Goal: Task Accomplishment & Management: Use online tool/utility

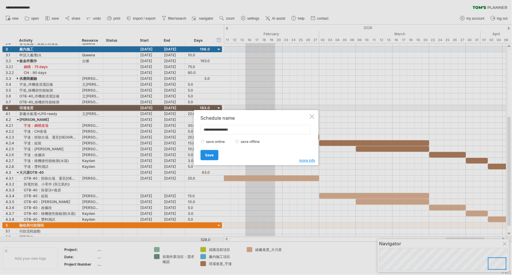
click at [207, 154] on span "Save" at bounding box center [209, 155] width 9 height 4
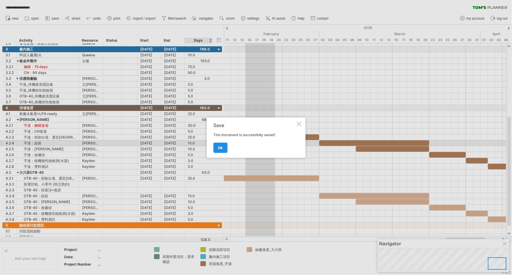
click at [225, 146] on link "ok" at bounding box center [220, 147] width 14 height 10
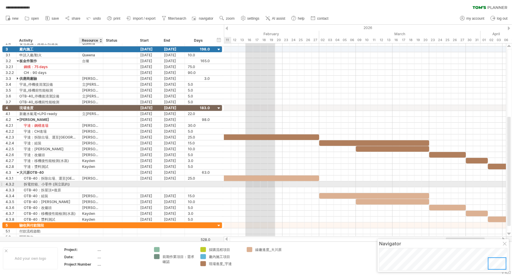
click at [92, 183] on div at bounding box center [91, 184] width 18 height 6
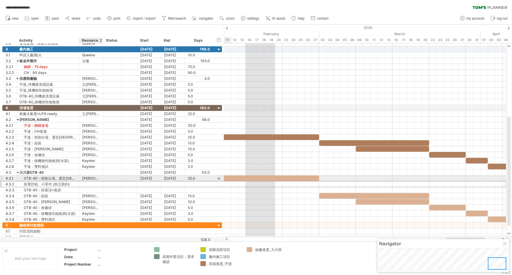
click at [94, 177] on div "[PERSON_NAME]" at bounding box center [91, 178] width 18 height 6
type input "***"
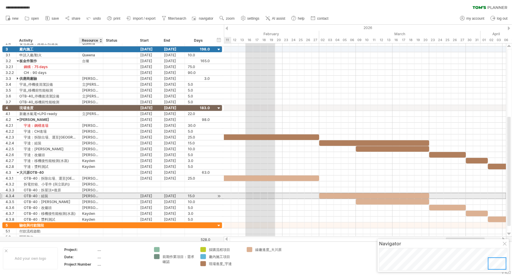
click at [94, 193] on div "[PERSON_NAME]" at bounding box center [91, 196] width 18 height 6
type input "***"
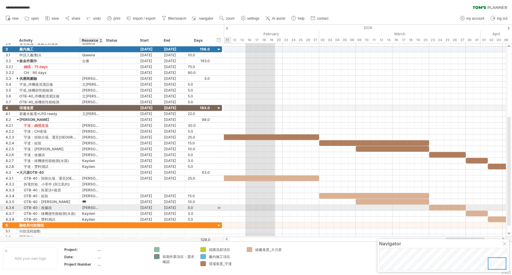
click at [95, 206] on div "[PERSON_NAME]" at bounding box center [91, 208] width 18 height 6
type input "***"
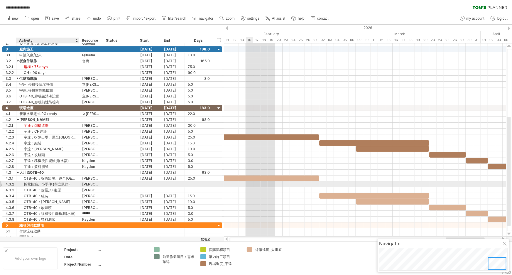
click at [46, 182] on div "拆電控箱、小零件 (與立凱約)" at bounding box center [47, 184] width 57 height 6
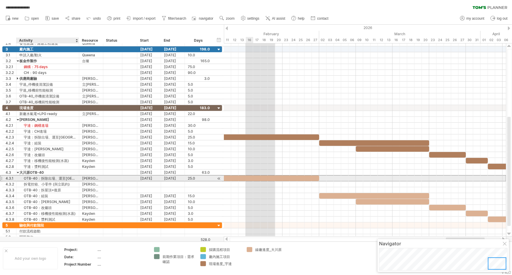
click at [30, 178] on div "OTB-40：拆除出場、運至[GEOGRAPHIC_DATA]" at bounding box center [47, 178] width 57 height 6
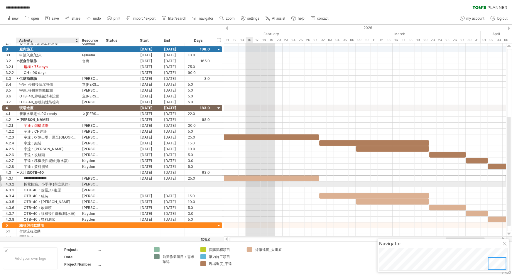
click at [30, 182] on div "拆電控箱、小零件 (與立凱約)" at bounding box center [47, 184] width 57 height 6
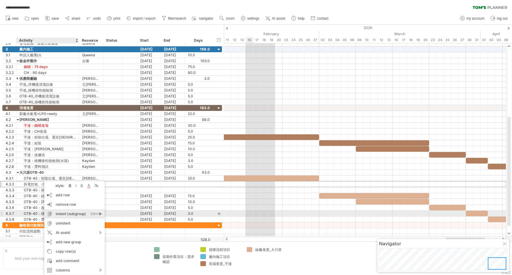
click at [84, 216] on div "indent (subgroup) Ctrl+► Cmd+►" at bounding box center [74, 213] width 60 height 9
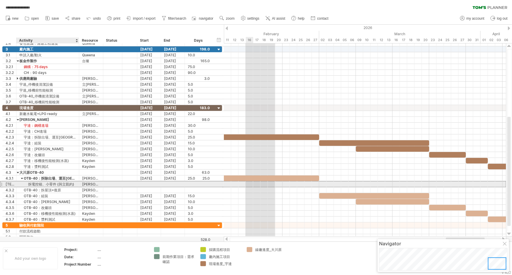
click at [34, 183] on div "拆電控箱、小零件 (與立凱約)" at bounding box center [47, 184] width 57 height 6
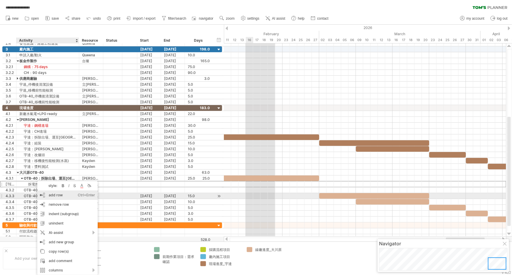
click at [69, 198] on div "add row Ctrl+Enter Cmd+Enter" at bounding box center [67, 194] width 60 height 9
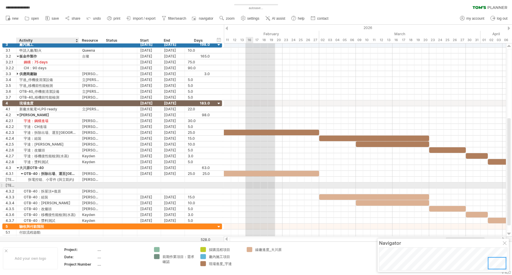
click at [43, 184] on div at bounding box center [47, 185] width 57 height 6
click at [16, 40] on div "******** Activity" at bounding box center [47, 41] width 63 height 6
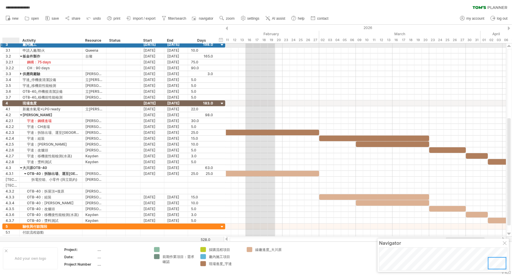
drag, startPoint x: 15, startPoint y: 45, endPoint x: 18, endPoint y: 47, distance: 3.5
click at [18, 47] on div at bounding box center [18, 45] width 3 height 6
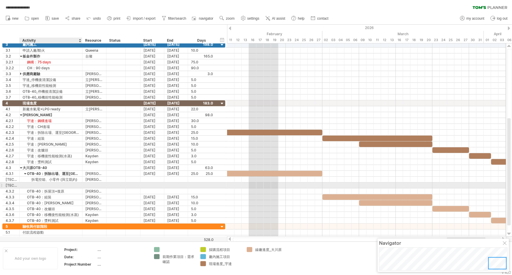
click at [59, 185] on div at bounding box center [51, 185] width 57 height 6
type input "**********"
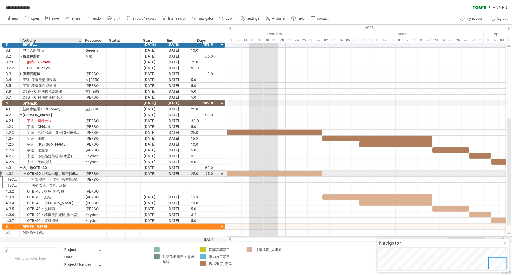
click at [66, 173] on div "OTB-40：拆除出場、運至[GEOGRAPHIC_DATA]" at bounding box center [51, 174] width 57 height 6
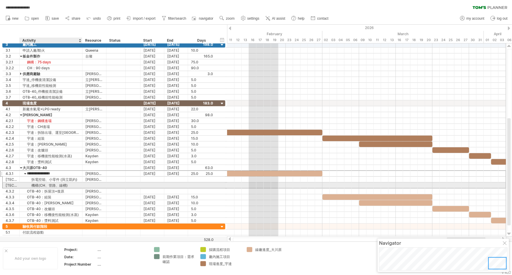
click at [64, 187] on div "機構(CH、管路、線槽)" at bounding box center [51, 185] width 57 height 6
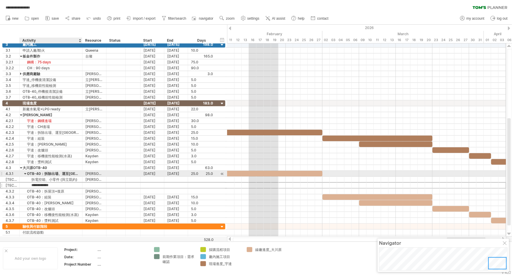
click at [55, 172] on div "OTB-40：拆除出場、運至[GEOGRAPHIC_DATA]" at bounding box center [51, 174] width 57 height 6
click at [52, 173] on input "**********" at bounding box center [51, 174] width 57 height 6
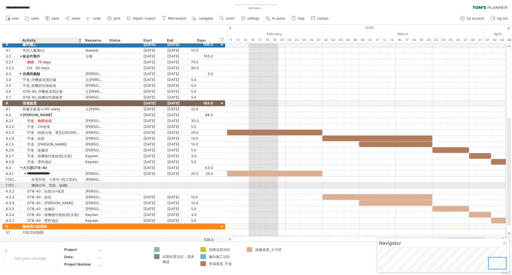
click at [64, 184] on div "機構(CH、管路、線槽)" at bounding box center [51, 185] width 57 height 6
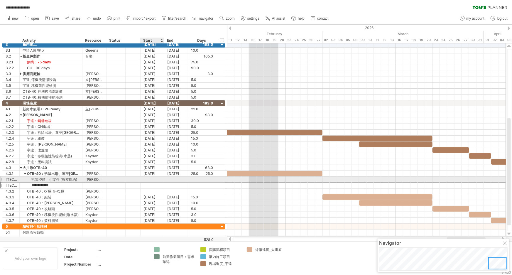
click at [157, 178] on div at bounding box center [152, 179] width 24 height 6
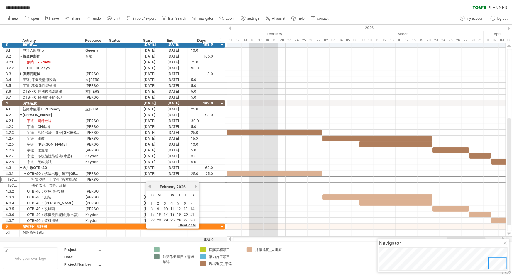
click at [291, 238] on div at bounding box center [366, 239] width 268 height 4
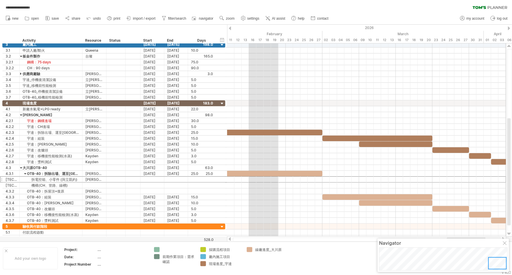
click at [231, 240] on div at bounding box center [229, 239] width 5 height 4
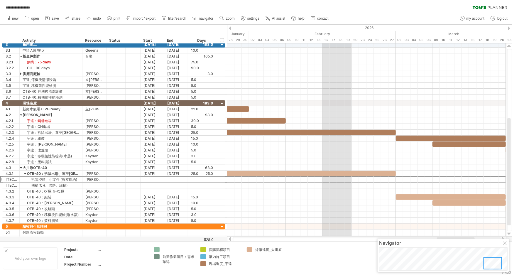
click at [230, 240] on div at bounding box center [229, 239] width 5 height 4
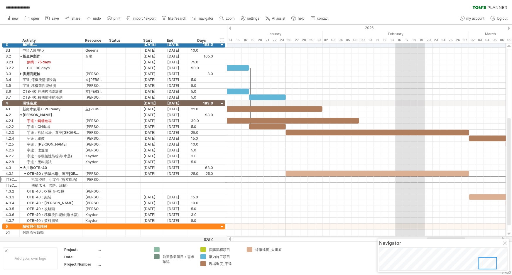
click at [230, 240] on div at bounding box center [229, 239] width 5 height 4
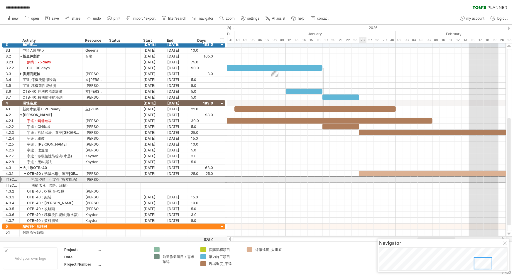
click at [361, 179] on div at bounding box center [366, 179] width 279 height 6
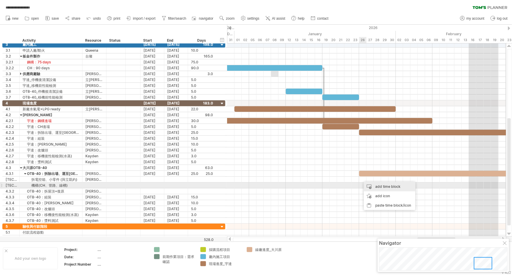
click at [392, 188] on div "add time block" at bounding box center [390, 186] width 52 height 9
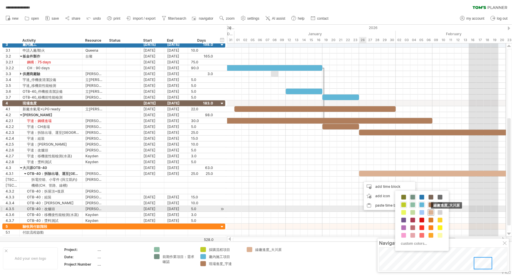
click at [431, 211] on span at bounding box center [430, 212] width 5 height 5
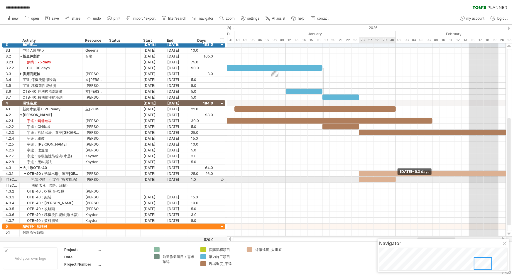
drag, startPoint x: 366, startPoint y: 178, endPoint x: 396, endPoint y: 179, distance: 29.9
click at [396, 179] on span at bounding box center [395, 179] width 2 height 6
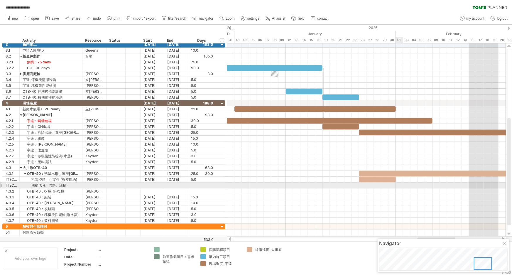
click at [399, 184] on div at bounding box center [366, 185] width 279 height 6
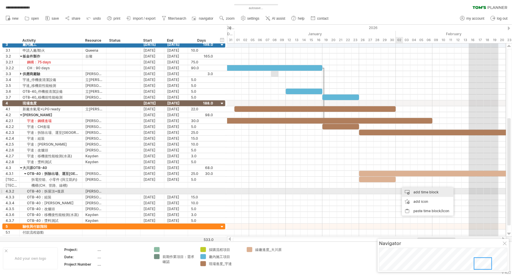
click at [431, 191] on div "add time block" at bounding box center [428, 191] width 52 height 9
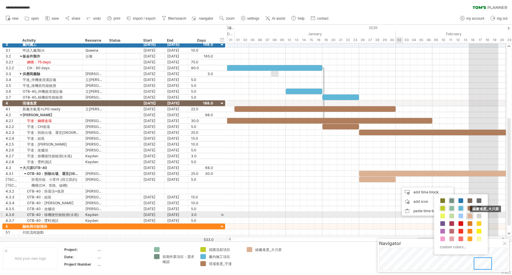
click at [469, 216] on span at bounding box center [469, 215] width 5 height 5
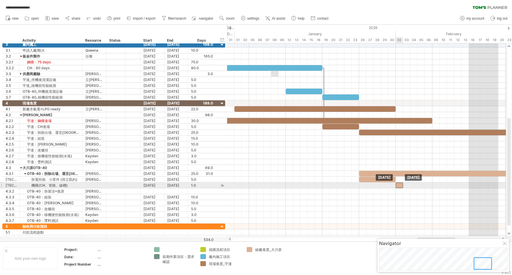
drag, startPoint x: 402, startPoint y: 185, endPoint x: 399, endPoint y: 185, distance: 3.2
click at [399, 185] on div at bounding box center [398, 185] width 7 height 6
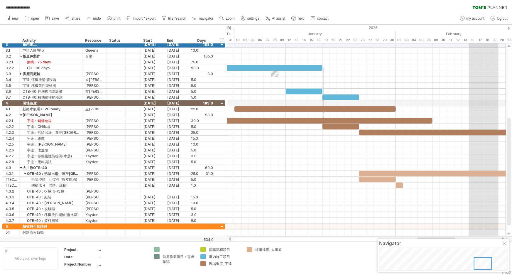
drag, startPoint x: 438, startPoint y: 238, endPoint x: 443, endPoint y: 238, distance: 5.0
click at [443, 239] on div "Navigator" at bounding box center [442, 255] width 131 height 33
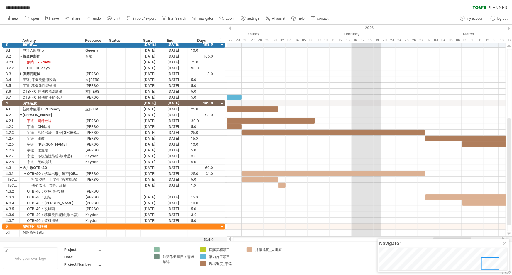
drag, startPoint x: 445, startPoint y: 237, endPoint x: 460, endPoint y: 237, distance: 15.2
click at [460, 237] on div at bounding box center [452, 239] width 38 height 4
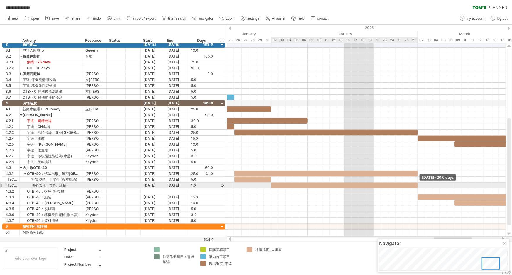
drag, startPoint x: 278, startPoint y: 183, endPoint x: 416, endPoint y: 189, distance: 138.2
click at [416, 188] on div "example time blocks: start [DATE] - 20.0 days [DATE]" at bounding box center [366, 139] width 279 height 193
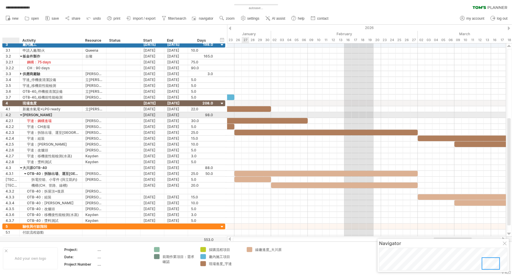
click at [6, 113] on div "4.2" at bounding box center [13, 115] width 14 height 6
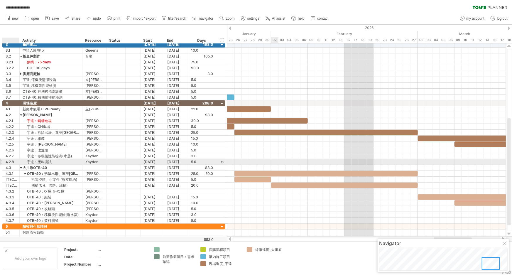
click at [271, 164] on div at bounding box center [366, 162] width 279 height 6
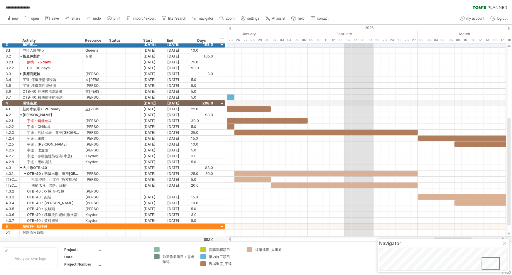
click at [230, 240] on div at bounding box center [229, 239] width 5 height 4
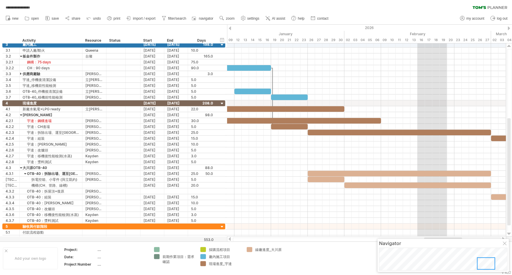
click at [230, 240] on div at bounding box center [229, 239] width 5 height 4
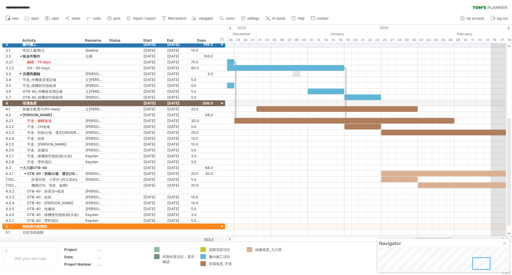
click at [230, 240] on div at bounding box center [229, 239] width 5 height 4
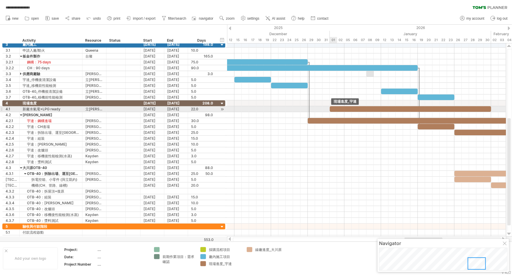
click at [331, 109] on div at bounding box center [410, 109] width 161 height 6
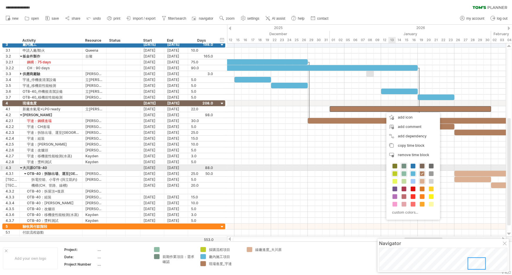
click at [423, 167] on span at bounding box center [422, 166] width 5 height 5
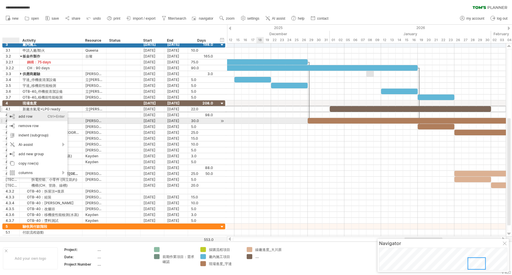
click at [34, 117] on div "add row Ctrl+Enter Cmd+Enter" at bounding box center [37, 116] width 60 height 9
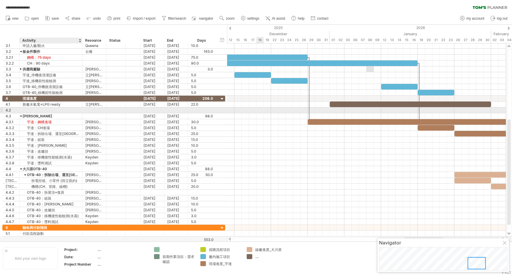
click at [34, 109] on div at bounding box center [51, 110] width 57 height 6
type input "**"
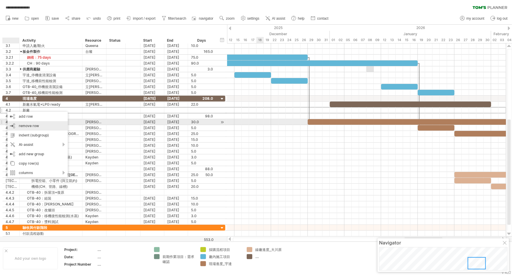
click at [12, 125] on div "remove row remove selected rows" at bounding box center [37, 125] width 60 height 9
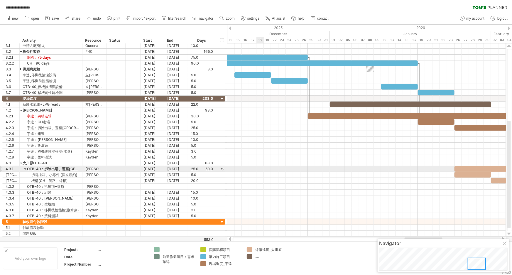
click at [2, 169] on div at bounding box center [1, 169] width 2 height 6
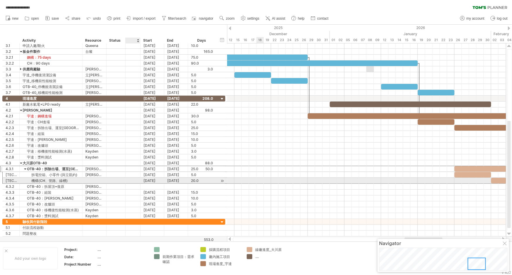
click at [131, 181] on div at bounding box center [133, 180] width 6 height 5
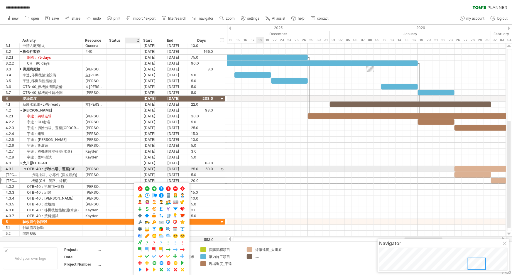
click at [3, 167] on div "4.3.1" at bounding box center [11, 169] width 17 height 6
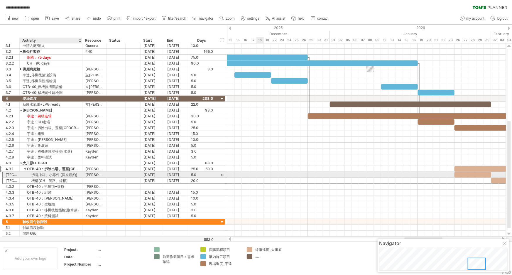
click at [79, 173] on div "**********" at bounding box center [51, 175] width 63 height 6
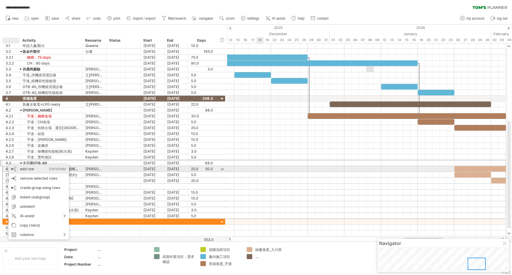
click at [35, 172] on div "add row Ctrl+Enter Cmd+Enter" at bounding box center [39, 168] width 60 height 9
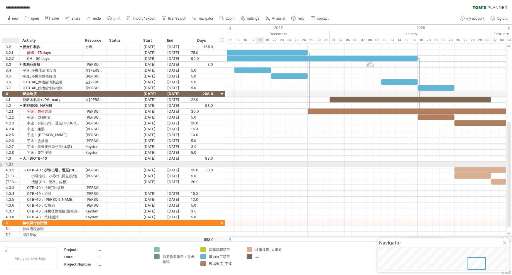
click at [8, 164] on div "4.3.1" at bounding box center [13, 164] width 14 height 6
click at [7, 163] on div "4.3.1" at bounding box center [13, 164] width 14 height 6
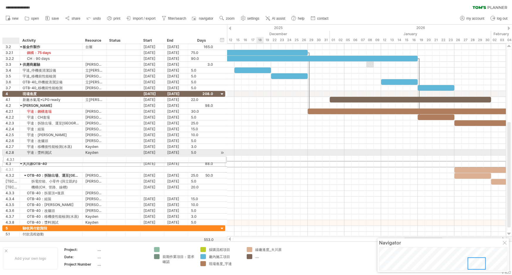
drag, startPoint x: 6, startPoint y: 163, endPoint x: 5, endPoint y: 158, distance: 4.5
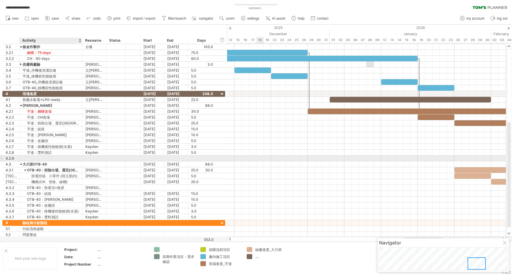
click at [52, 157] on div at bounding box center [51, 158] width 57 height 6
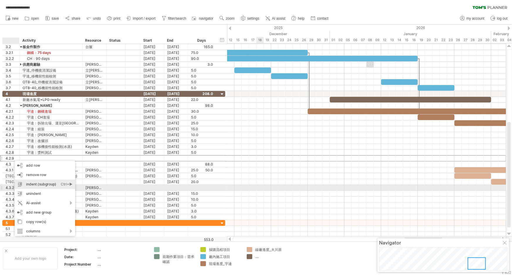
click at [50, 185] on div "indent (subgroup) Ctrl+► Cmd+►" at bounding box center [45, 183] width 60 height 9
click at [37, 191] on div "unindent Ctrl+◄ Cmd+◄" at bounding box center [45, 193] width 60 height 9
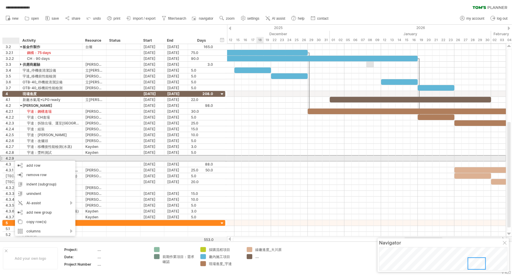
click at [38, 159] on div at bounding box center [51, 158] width 57 height 6
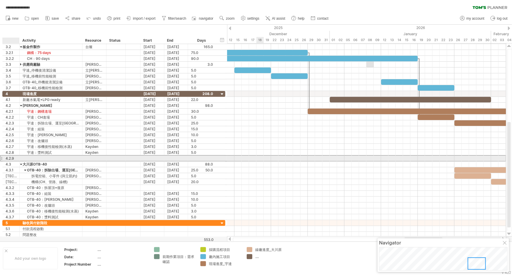
click at [9, 157] on div "4.2.9" at bounding box center [13, 158] width 14 height 6
click at [10, 156] on div "4.2.9" at bounding box center [13, 158] width 14 height 6
click at [13, 156] on div "4.2.9" at bounding box center [13, 158] width 14 height 6
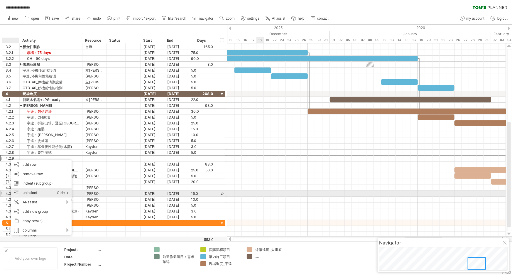
click at [29, 192] on div "unindent Ctrl+◄ Cmd+◄" at bounding box center [41, 192] width 60 height 9
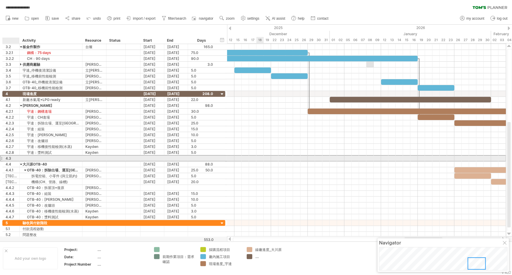
click at [40, 156] on div at bounding box center [51, 158] width 57 height 6
type input "**********"
click at [97, 156] on div at bounding box center [94, 158] width 18 height 6
type input "**"
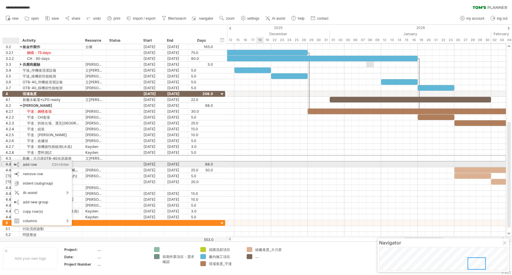
click at [38, 166] on div "add row Ctrl+Enter Cmd+Enter" at bounding box center [41, 164] width 60 height 9
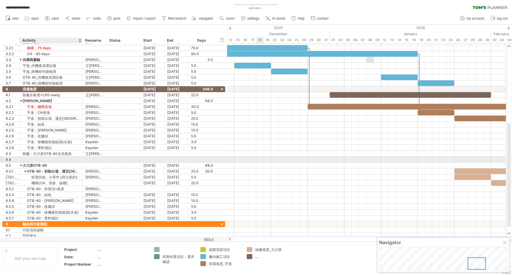
click at [26, 159] on div at bounding box center [51, 160] width 57 height 6
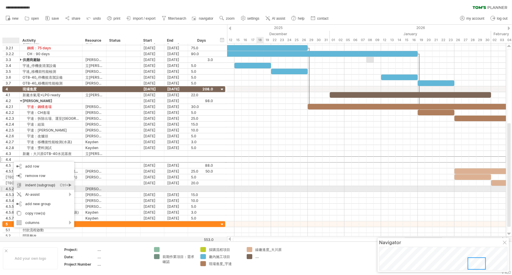
click at [47, 186] on div "indent (subgroup) Ctrl+► Cmd+►" at bounding box center [44, 184] width 60 height 9
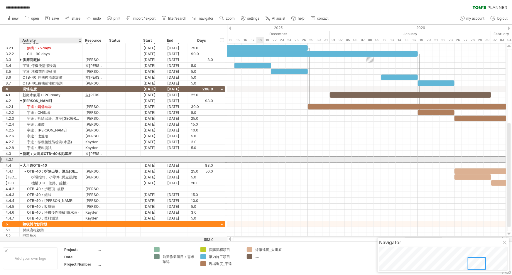
click at [45, 158] on div at bounding box center [51, 160] width 57 height 6
type input "******"
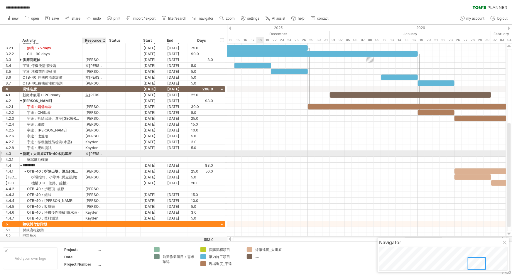
click at [96, 157] on div at bounding box center [94, 160] width 18 height 6
click at [152, 152] on div at bounding box center [152, 154] width 24 height 6
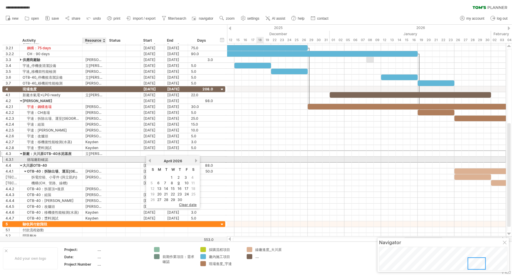
click at [98, 159] on div at bounding box center [94, 160] width 18 height 6
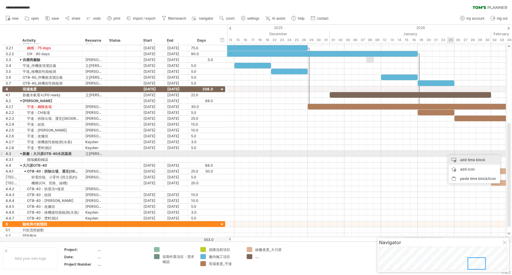
click at [479, 156] on div "add time block" at bounding box center [474, 159] width 52 height 9
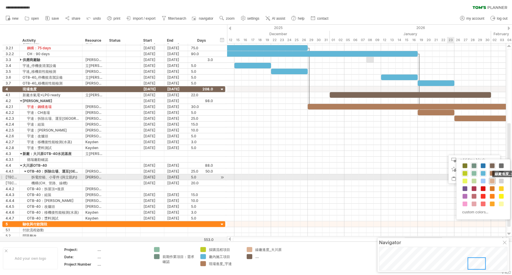
click at [492, 180] on span at bounding box center [492, 181] width 5 height 5
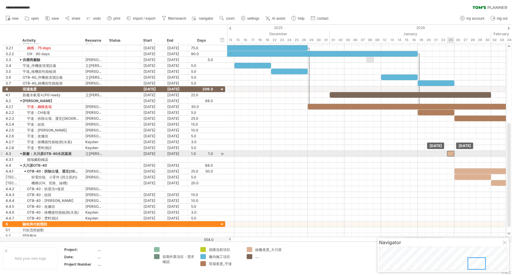
click at [451, 153] on div at bounding box center [450, 154] width 7 height 6
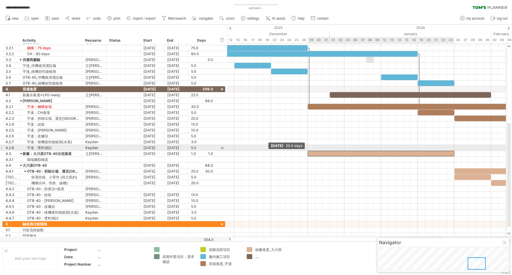
drag, startPoint x: 446, startPoint y: 153, endPoint x: 305, endPoint y: 151, distance: 141.0
click at [305, 151] on div "example time blocks: start [DATE] [DATE] - 20.0 days" at bounding box center [366, 139] width 279 height 193
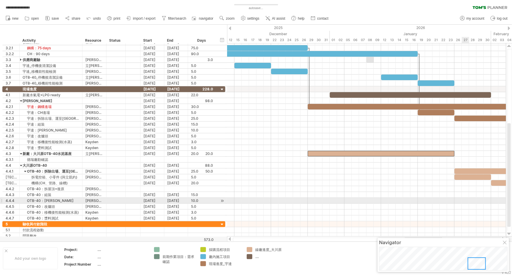
click at [462, 203] on div at bounding box center [366, 206] width 279 height 6
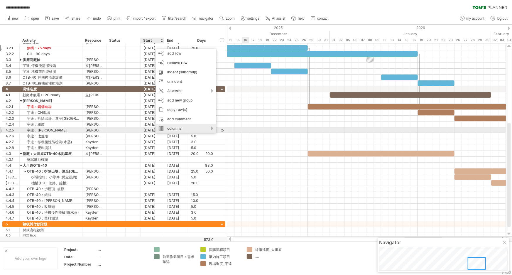
click at [211, 128] on div "columns" at bounding box center [186, 128] width 60 height 9
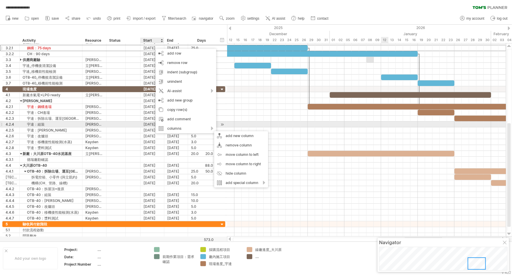
click at [382, 124] on div at bounding box center [366, 124] width 279 height 6
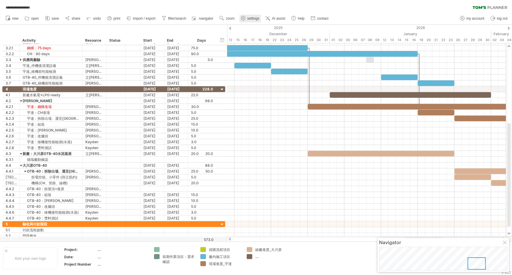
click at [249, 16] on span "settings" at bounding box center [253, 18] width 12 height 4
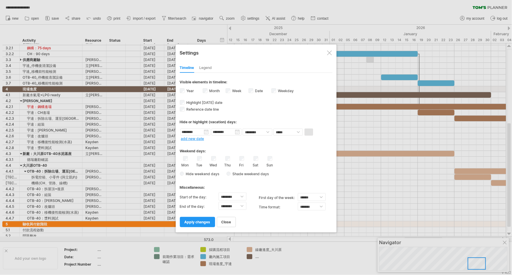
click at [207, 68] on div "Legend" at bounding box center [205, 67] width 13 height 9
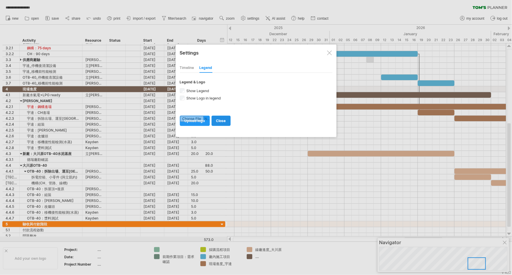
click at [223, 120] on span "close" at bounding box center [221, 120] width 10 height 4
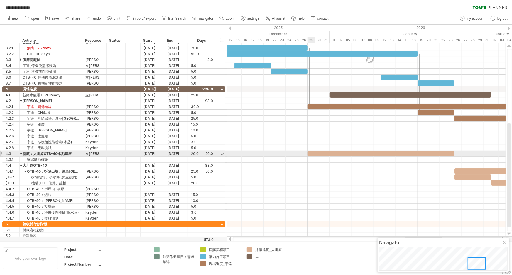
click at [320, 157] on div at bounding box center [366, 160] width 279 height 6
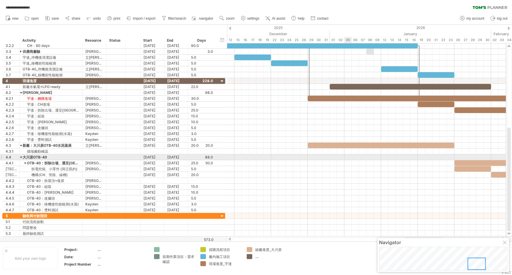
click at [351, 154] on div at bounding box center [366, 157] width 279 height 6
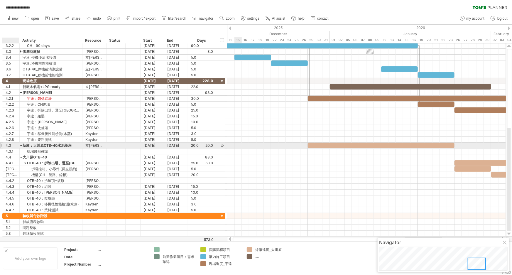
click at [22, 145] on div at bounding box center [21, 145] width 3 height 6
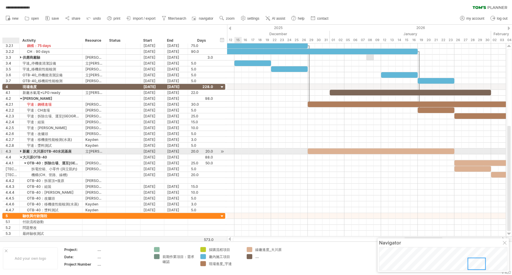
click at [22, 150] on div at bounding box center [21, 151] width 3 height 6
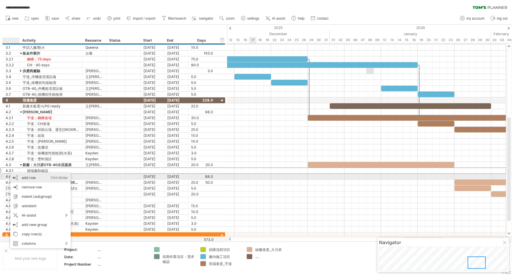
click at [40, 177] on div "add row Ctrl+Enter Cmd+Enter" at bounding box center [40, 177] width 60 height 9
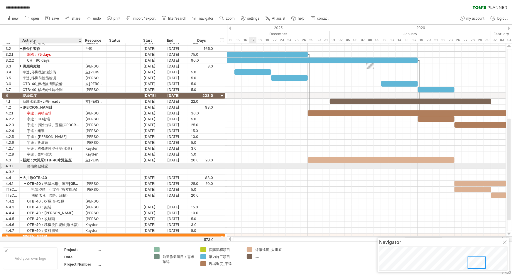
click at [42, 164] on div "德瑞廠勘確認" at bounding box center [51, 166] width 57 height 6
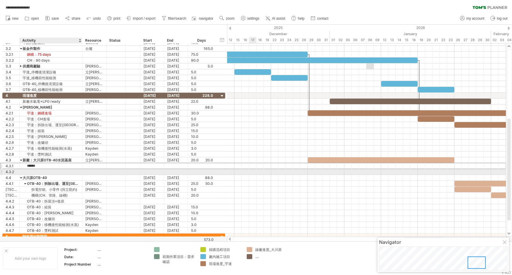
click at [53, 171] on div at bounding box center [51, 172] width 57 height 6
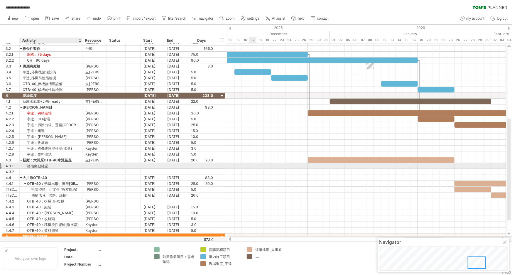
drag, startPoint x: 54, startPoint y: 166, endPoint x: 34, endPoint y: 164, distance: 20.0
click at [34, 164] on div "德瑞廠勘確認" at bounding box center [51, 166] width 57 height 6
click at [36, 164] on input "******" at bounding box center [51, 166] width 57 height 6
click at [47, 165] on input "******" at bounding box center [51, 166] width 57 height 6
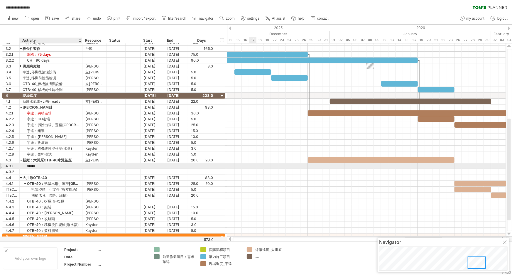
click at [28, 165] on input "******" at bounding box center [51, 166] width 57 height 6
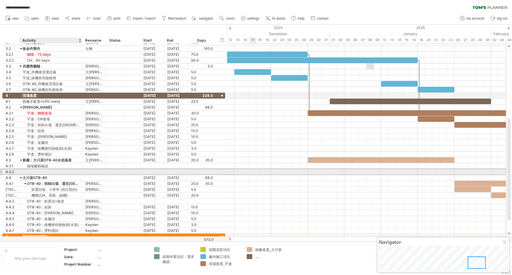
click at [38, 172] on div at bounding box center [51, 172] width 57 height 6
paste input "******"
type input "******"
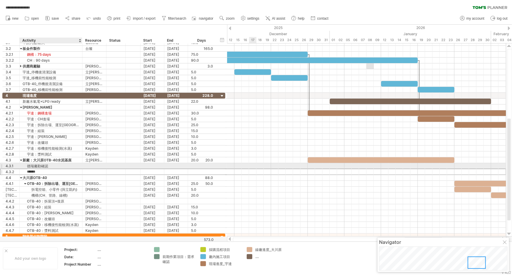
click at [49, 164] on div "德瑞廠勘確認" at bounding box center [51, 166] width 57 height 6
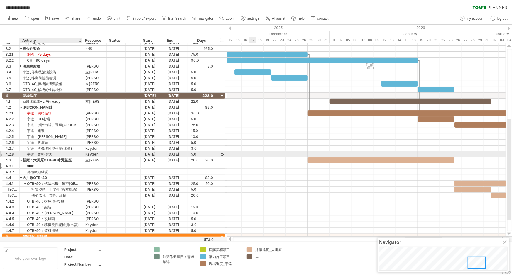
type input "****"
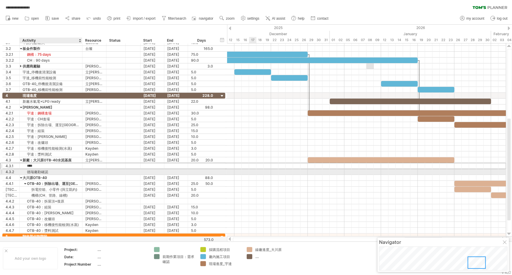
click at [52, 173] on div "德瑞廠勘確認" at bounding box center [51, 172] width 57 height 6
type input "********"
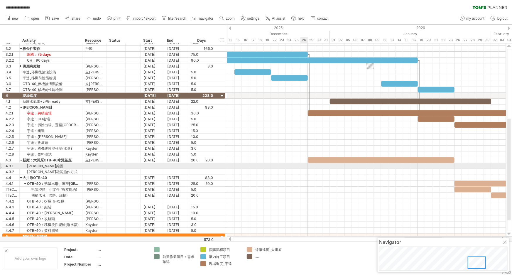
click at [305, 165] on div at bounding box center [366, 166] width 279 height 6
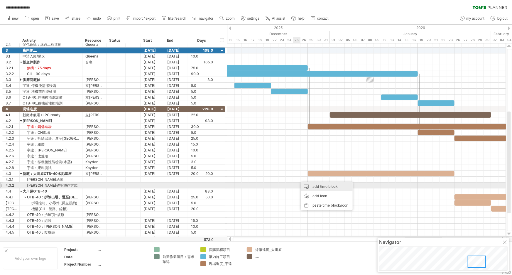
click at [325, 187] on div "add time block" at bounding box center [327, 186] width 52 height 9
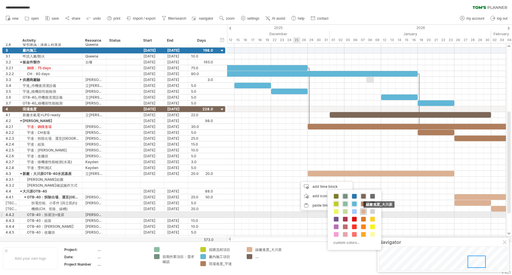
click at [364, 213] on span at bounding box center [363, 211] width 5 height 5
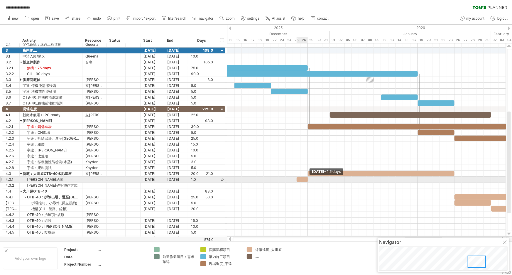
click at [305, 179] on div at bounding box center [301, 179] width 11 height 6
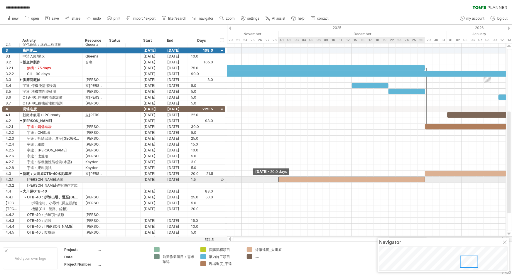
drag, startPoint x: 296, startPoint y: 178, endPoint x: 279, endPoint y: 177, distance: 17.6
click at [279, 177] on span at bounding box center [278, 179] width 2 height 6
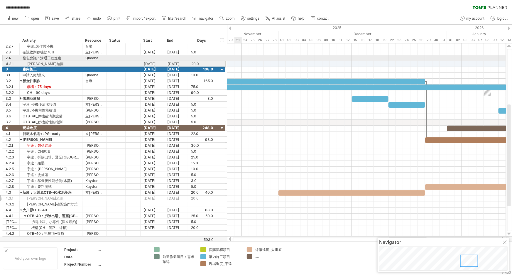
drag, startPoint x: 2, startPoint y: 193, endPoint x: 1, endPoint y: 63, distance: 130.5
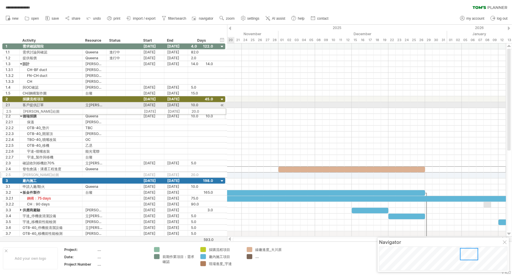
drag, startPoint x: 2, startPoint y: 169, endPoint x: 1, endPoint y: 110, distance: 58.6
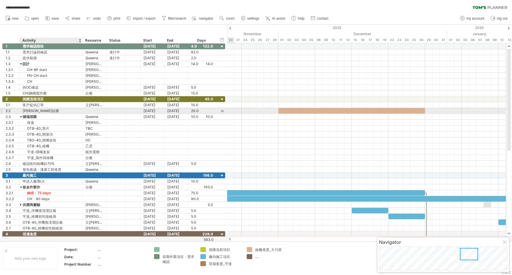
click at [40, 111] on div "[PERSON_NAME]給圖" at bounding box center [51, 111] width 57 height 6
click at [28, 111] on input "****" at bounding box center [51, 111] width 57 height 6
click at [41, 111] on input "****" at bounding box center [51, 111] width 57 height 6
type input "**********"
click at [94, 110] on div at bounding box center [94, 111] width 18 height 6
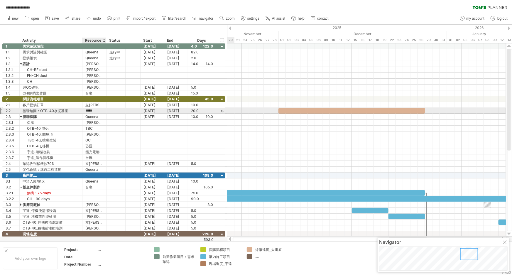
type input "******"
click at [357, 111] on div at bounding box center [351, 111] width 147 height 6
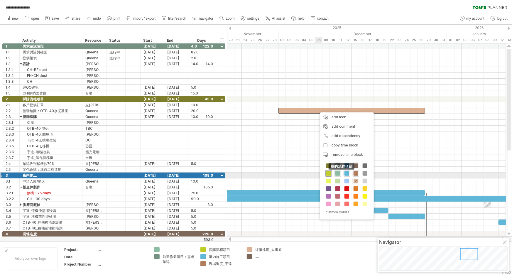
click at [326, 174] on span at bounding box center [328, 173] width 5 height 5
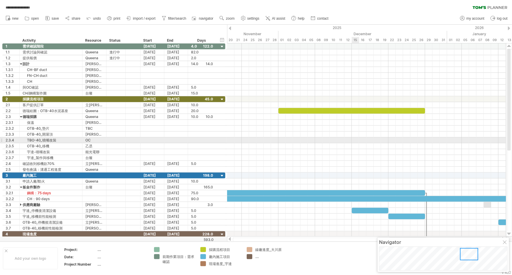
click at [356, 139] on div at bounding box center [366, 140] width 279 height 6
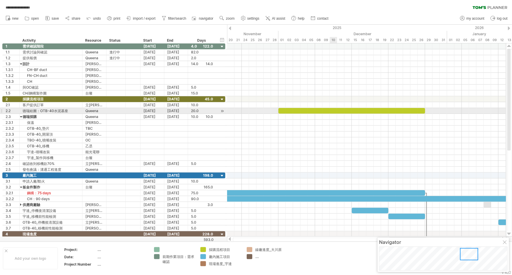
click at [334, 114] on div at bounding box center [366, 117] width 279 height 6
click at [334, 110] on div at bounding box center [351, 111] width 147 height 6
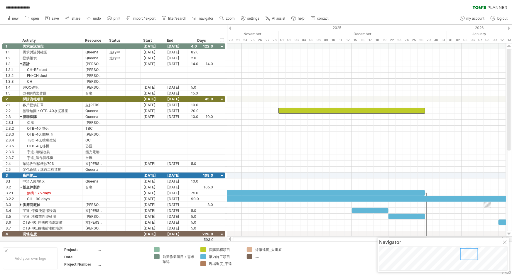
click at [227, 238] on div at bounding box center [229, 239] width 5 height 4
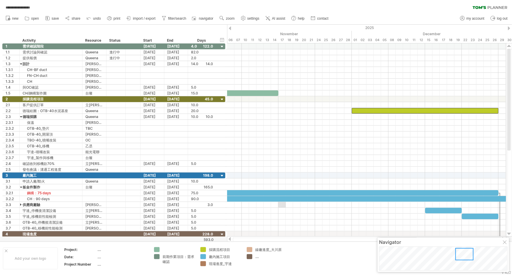
click at [227, 238] on div at bounding box center [229, 239] width 5 height 4
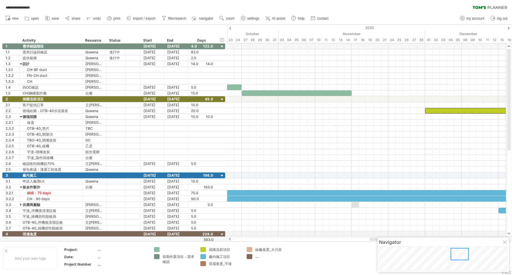
click at [227, 238] on div at bounding box center [229, 239] width 5 height 4
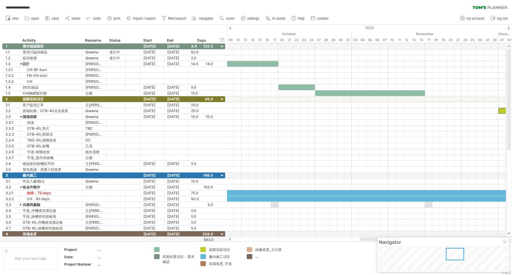
click at [227, 238] on div at bounding box center [229, 239] width 5 height 4
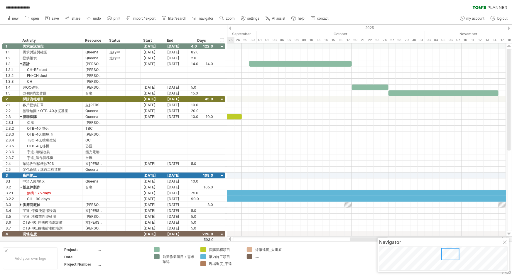
click at [227, 238] on div at bounding box center [229, 239] width 5 height 4
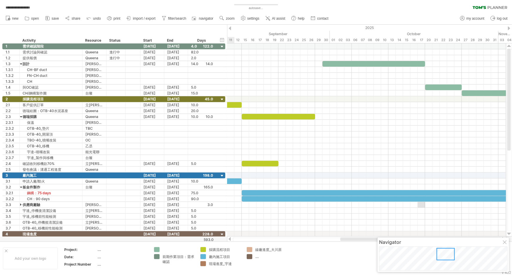
click at [227, 238] on div at bounding box center [229, 239] width 5 height 4
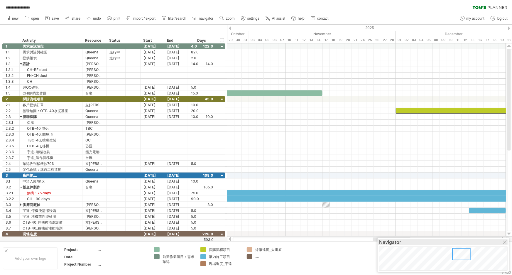
drag, startPoint x: 356, startPoint y: 237, endPoint x: 386, endPoint y: 241, distance: 29.9
click at [386, 242] on body "**********" at bounding box center [256, 138] width 512 height 276
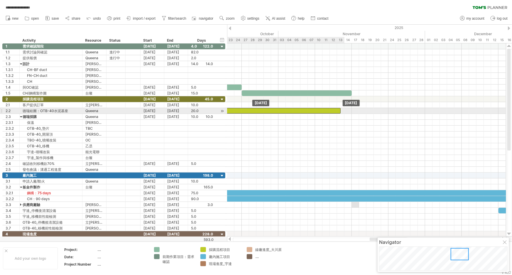
drag, startPoint x: 427, startPoint y: 109, endPoint x: 222, endPoint y: 110, distance: 204.6
click at [222, 110] on div "**********" at bounding box center [256, 137] width 512 height 275
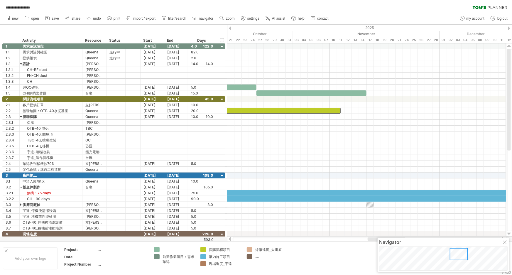
click at [229, 240] on div at bounding box center [229, 239] width 5 height 4
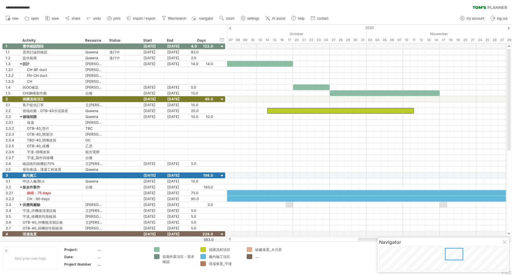
click at [229, 240] on div at bounding box center [229, 239] width 5 height 4
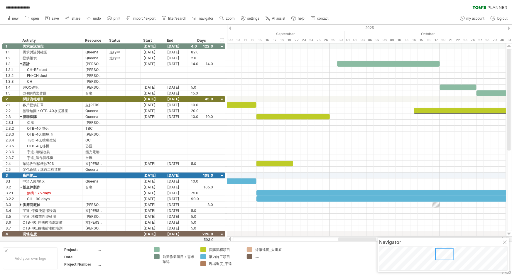
click at [229, 240] on div at bounding box center [229, 239] width 5 height 4
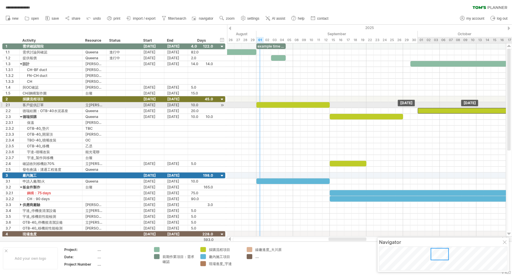
drag, startPoint x: 495, startPoint y: 108, endPoint x: 425, endPoint y: 108, distance: 70.4
click at [425, 108] on div at bounding box center [490, 111] width 147 height 6
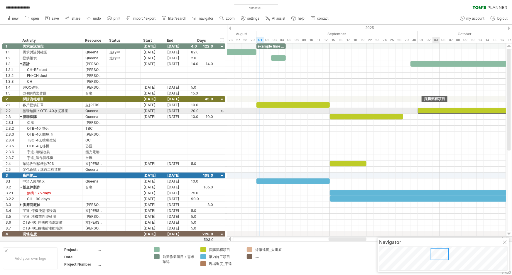
click at [436, 111] on div at bounding box center [490, 111] width 147 height 6
click at [196, 111] on div "20.0" at bounding box center [202, 111] width 22 height 6
type input "**"
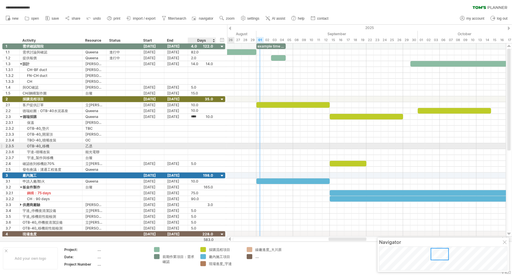
click at [202, 147] on div at bounding box center [202, 146] width 22 height 6
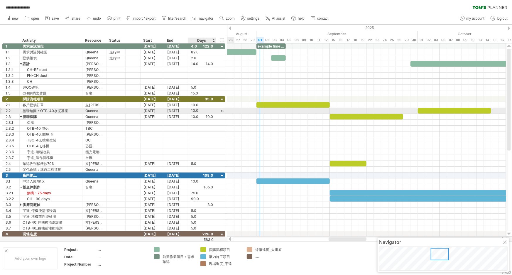
click at [214, 112] on div at bounding box center [215, 111] width 3 height 6
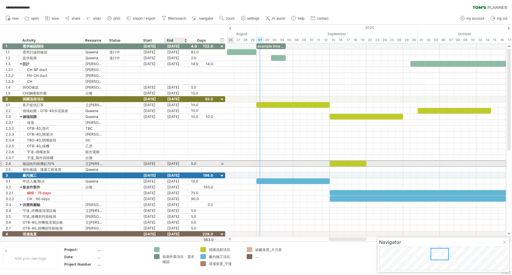
click at [190, 162] on div "5.0 5.0" at bounding box center [202, 164] width 28 height 6
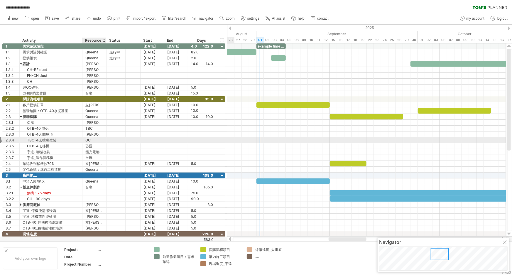
click at [101, 142] on div "OC" at bounding box center [94, 140] width 18 height 6
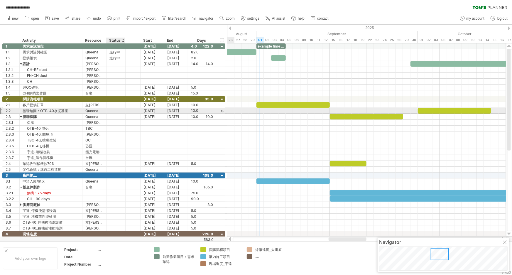
click at [114, 113] on div at bounding box center [115, 111] width 13 height 6
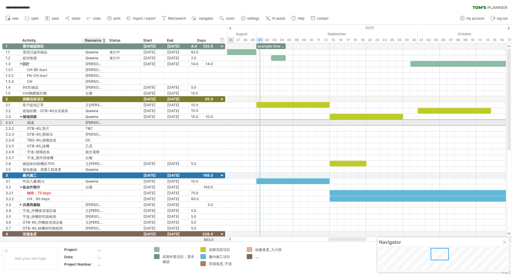
click at [97, 123] on div "[PERSON_NAME]老闆" at bounding box center [94, 123] width 18 height 6
drag, startPoint x: 98, startPoint y: 123, endPoint x: 84, endPoint y: 123, distance: 13.8
click at [84, 123] on div "*** [PERSON_NAME]老闆" at bounding box center [94, 123] width 24 height 6
type input "******"
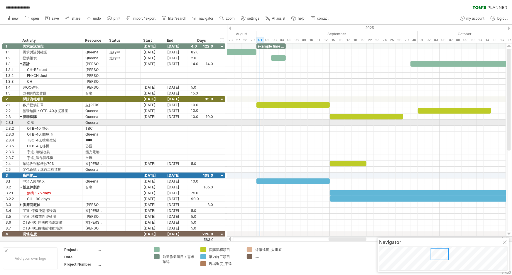
type input "******"
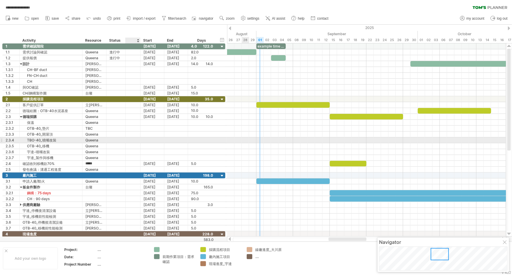
click at [139, 139] on div at bounding box center [139, 140] width 3 height 6
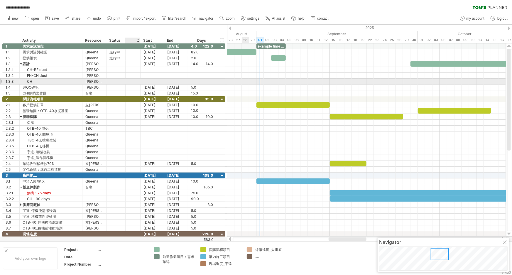
click at [130, 83] on div at bounding box center [133, 81] width 6 height 5
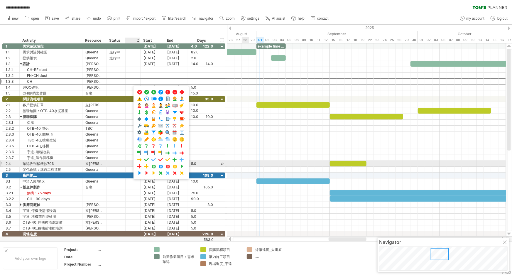
click at [107, 161] on div at bounding box center [115, 164] width 19 height 6
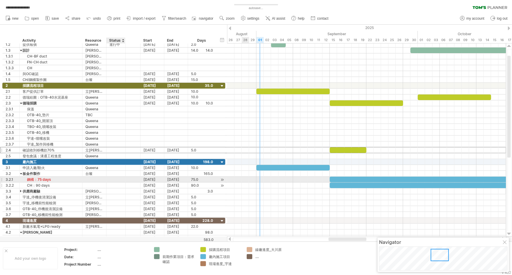
click at [109, 182] on div at bounding box center [115, 185] width 13 height 6
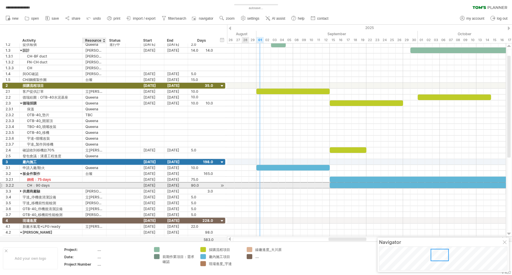
click at [88, 184] on div at bounding box center [94, 185] width 18 height 6
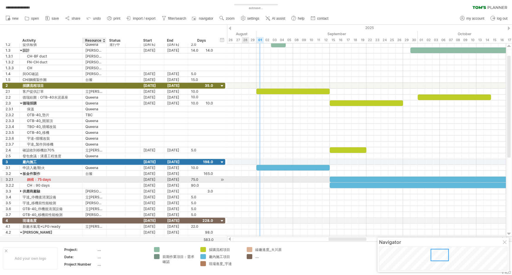
click at [95, 176] on div at bounding box center [94, 179] width 18 height 6
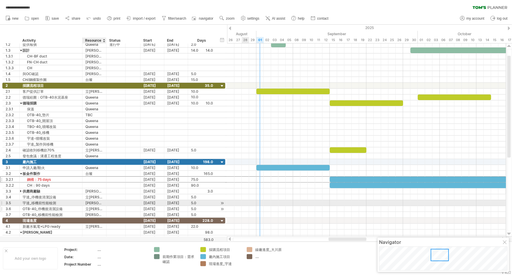
click at [99, 206] on div "立[PERSON_NAME]" at bounding box center [94, 209] width 18 height 6
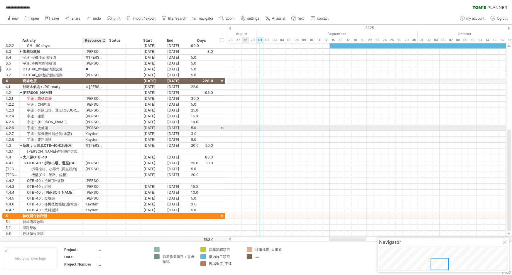
click at [103, 198] on div "[PERSON_NAME]" at bounding box center [94, 198] width 18 height 6
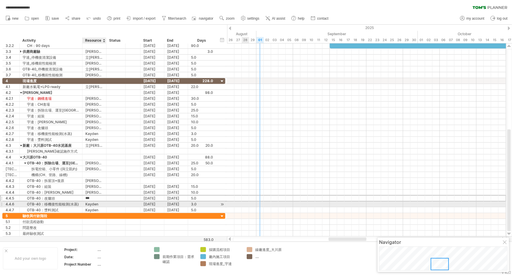
click at [101, 203] on div "Kayden" at bounding box center [94, 204] width 18 height 6
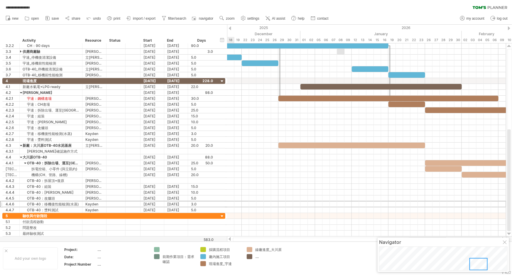
drag, startPoint x: 444, startPoint y: 266, endPoint x: 482, endPoint y: 269, distance: 38.5
click at [482, 269] on div at bounding box center [478, 264] width 18 height 12
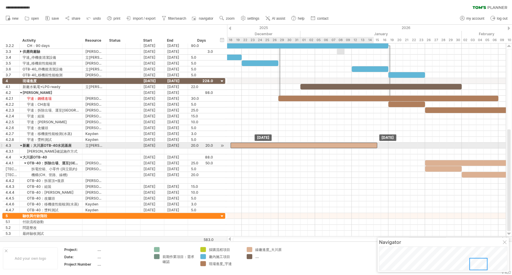
drag, startPoint x: 317, startPoint y: 144, endPoint x: 268, endPoint y: 144, distance: 49.0
click at [268, 144] on div at bounding box center [303, 145] width 147 height 6
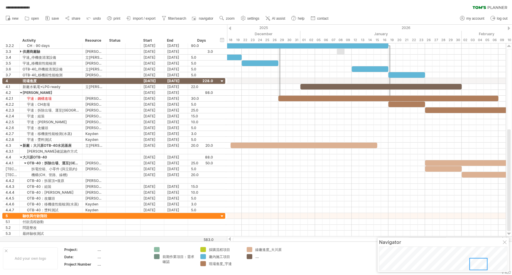
click at [228, 240] on div at bounding box center [229, 239] width 5 height 4
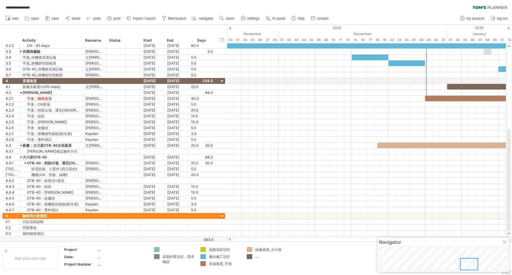
click at [228, 240] on div at bounding box center [229, 239] width 5 height 4
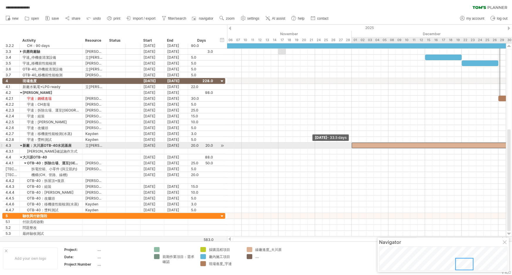
drag, startPoint x: 449, startPoint y: 146, endPoint x: 350, endPoint y: 143, distance: 99.4
click at [350, 143] on div "example time blocks: start [DATE] [DATE] - 33.5 days" at bounding box center [366, 139] width 279 height 193
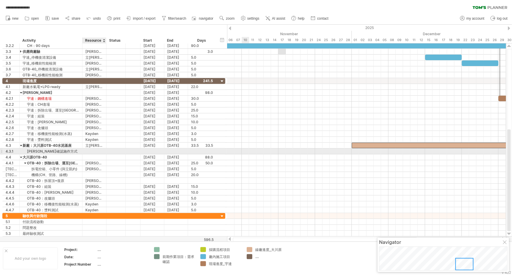
click at [91, 151] on div at bounding box center [94, 151] width 18 height 6
click at [302, 152] on div at bounding box center [366, 151] width 279 height 6
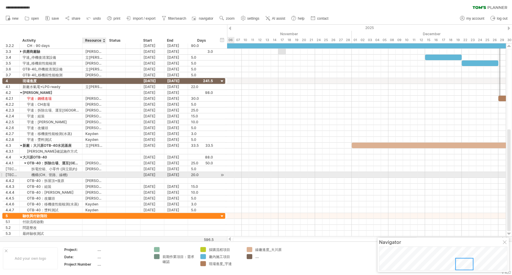
click at [96, 175] on div at bounding box center [94, 175] width 18 height 6
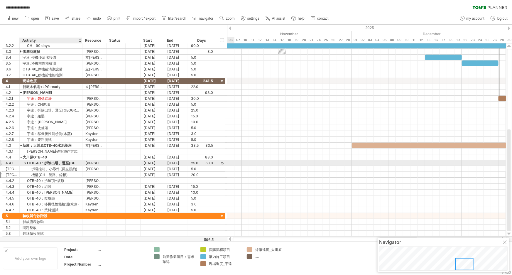
click at [25, 162] on div at bounding box center [25, 163] width 3 height 6
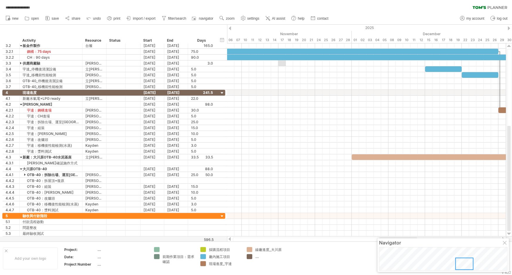
drag, startPoint x: 291, startPoint y: 238, endPoint x: 325, endPoint y: 236, distance: 34.1
click at [325, 236] on div at bounding box center [366, 239] width 279 height 6
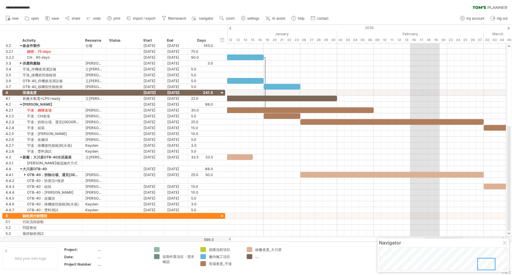
drag, startPoint x: 461, startPoint y: 264, endPoint x: 483, endPoint y: 266, distance: 22.1
click at [483, 266] on div at bounding box center [486, 264] width 18 height 12
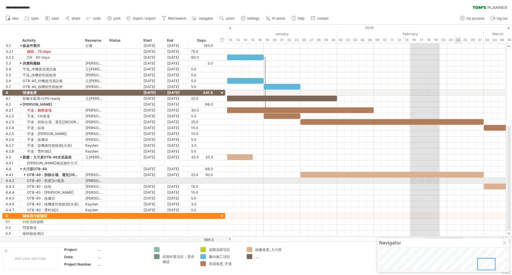
click at [459, 179] on div at bounding box center [366, 181] width 279 height 6
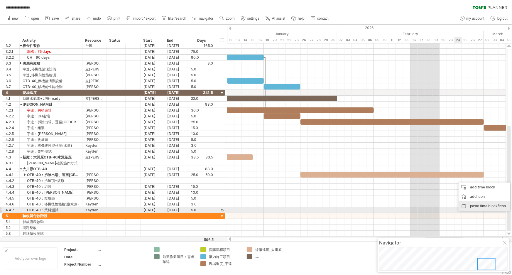
click at [490, 208] on div "paste time block/icon" at bounding box center [484, 205] width 52 height 9
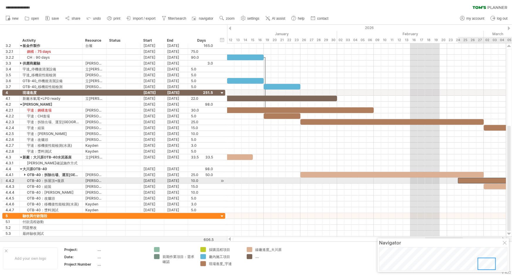
click at [473, 179] on div at bounding box center [494, 181] width 73 height 6
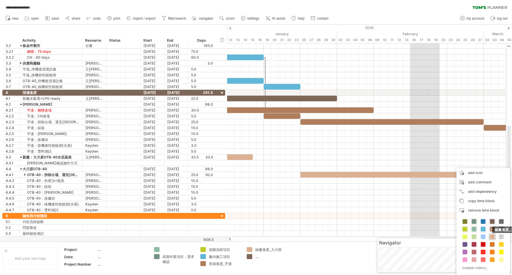
click at [492, 237] on span at bounding box center [492, 236] width 5 height 5
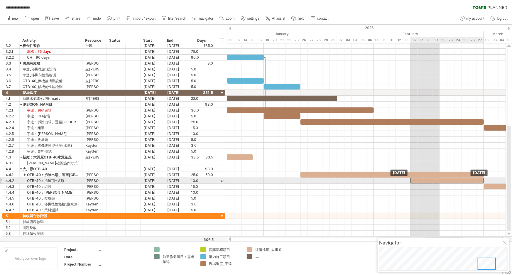
drag, startPoint x: 480, startPoint y: 179, endPoint x: 433, endPoint y: 179, distance: 47.5
click at [433, 179] on div at bounding box center [446, 181] width 73 height 6
drag, startPoint x: 410, startPoint y: 178, endPoint x: 462, endPoint y: 181, distance: 52.6
click at [462, 181] on span at bounding box center [461, 181] width 2 height 6
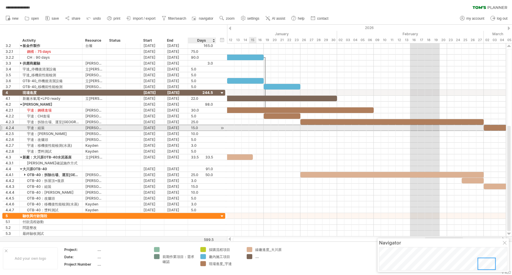
click at [193, 127] on div "15.0" at bounding box center [202, 128] width 22 height 6
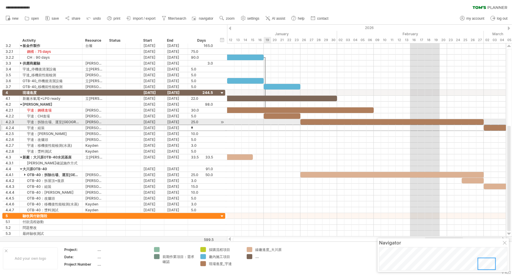
type input "**"
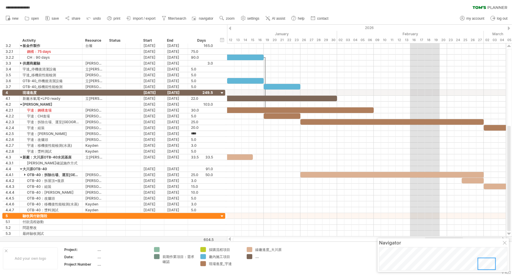
scroll to position [0, 0]
drag, startPoint x: 276, startPoint y: 237, endPoint x: 293, endPoint y: 239, distance: 16.8
click at [293, 239] on div at bounding box center [366, 239] width 268 height 4
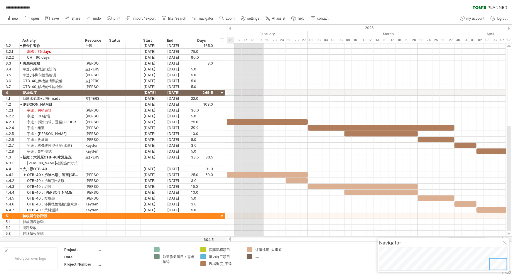
drag, startPoint x: 495, startPoint y: 265, endPoint x: 507, endPoint y: 266, distance: 12.0
click at [507, 266] on div "Navigator" at bounding box center [442, 255] width 131 height 34
click at [449, 126] on div at bounding box center [381, 128] width 147 height 6
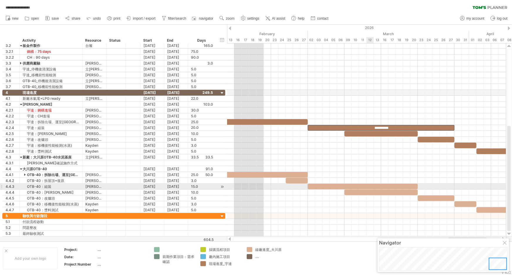
click at [369, 185] on div at bounding box center [363, 187] width 110 height 6
click at [407, 184] on div "**********" at bounding box center [363, 187] width 110 height 6
drag, startPoint x: 417, startPoint y: 185, endPoint x: 454, endPoint y: 186, distance: 36.9
click at [454, 186] on span at bounding box center [454, 187] width 2 height 6
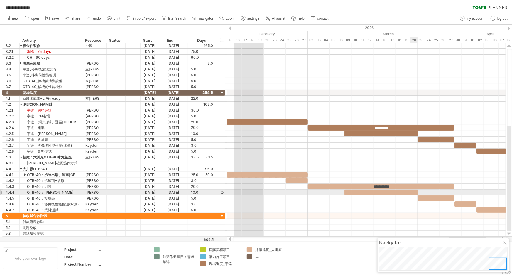
click at [411, 193] on div at bounding box center [380, 192] width 73 height 6
drag, startPoint x: 408, startPoint y: 191, endPoint x: 447, endPoint y: 191, distance: 39.3
click at [447, 191] on div at bounding box center [420, 192] width 73 height 6
click at [445, 192] on div at bounding box center [420, 192] width 73 height 6
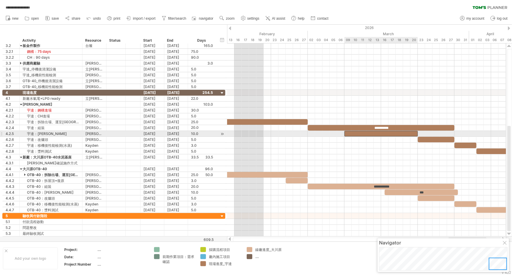
click at [383, 133] on div at bounding box center [380, 134] width 73 height 6
drag, startPoint x: 383, startPoint y: 133, endPoint x: 419, endPoint y: 135, distance: 35.2
click at [419, 135] on div "**********" at bounding box center [366, 139] width 279 height 193
drag, startPoint x: 415, startPoint y: 132, endPoint x: 450, endPoint y: 132, distance: 35.2
click at [450, 132] on div "***" at bounding box center [417, 134] width 73 height 6
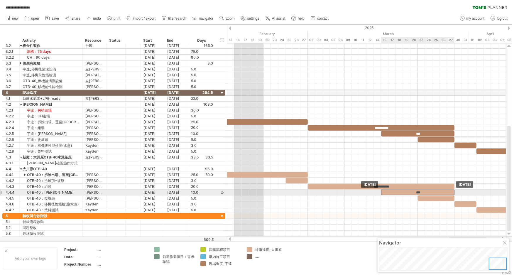
drag, startPoint x: 446, startPoint y: 190, endPoint x: 442, endPoint y: 190, distance: 3.5
click at [442, 190] on div "***" at bounding box center [417, 192] width 73 height 6
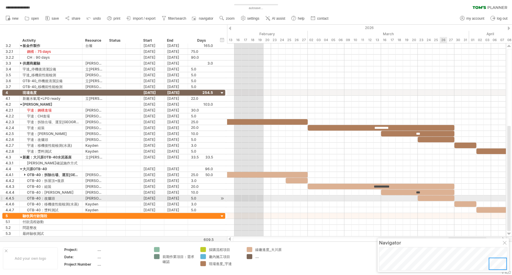
click at [442, 198] on div at bounding box center [435, 198] width 37 height 6
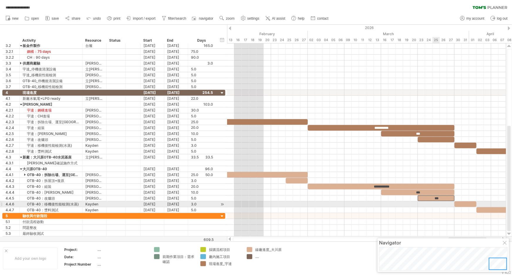
click at [430, 208] on div at bounding box center [366, 210] width 279 height 6
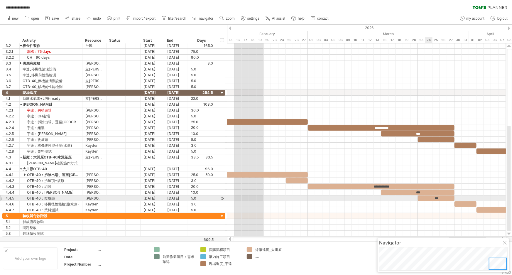
click at [431, 197] on div "***" at bounding box center [435, 198] width 37 height 6
click at [421, 198] on div "***" at bounding box center [435, 198] width 37 height 6
click at [444, 196] on div "***" at bounding box center [435, 198] width 37 height 6
click at [449, 197] on div "***" at bounding box center [435, 198] width 37 height 6
click at [447, 198] on div "***" at bounding box center [435, 198] width 37 height 6
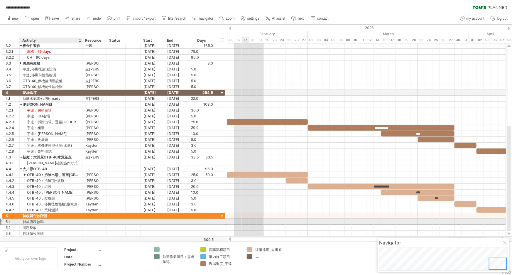
click at [46, 220] on div "付款流程啟動" at bounding box center [51, 222] width 57 height 6
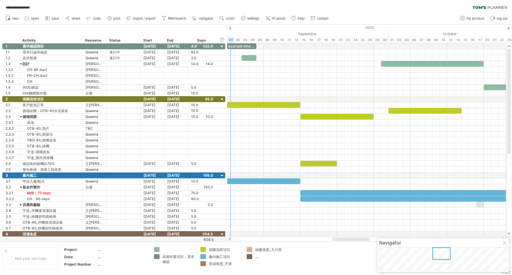
drag, startPoint x: 492, startPoint y: 256, endPoint x: 436, endPoint y: 254, distance: 56.3
click at [436, 254] on div at bounding box center [441, 253] width 18 height 12
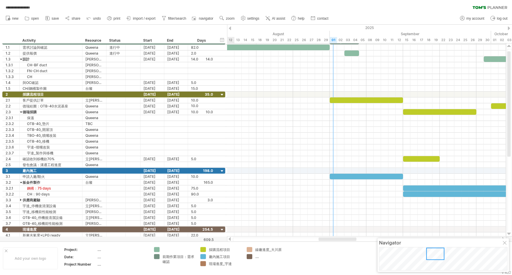
drag, startPoint x: 436, startPoint y: 254, endPoint x: 429, endPoint y: 254, distance: 6.2
click at [429, 254] on div at bounding box center [435, 253] width 18 height 12
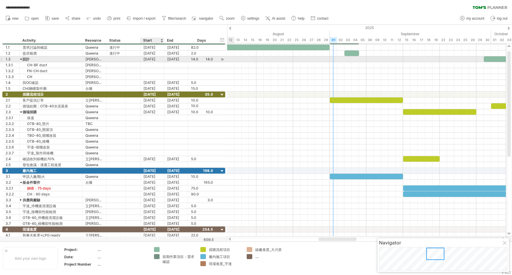
click at [159, 61] on div "[DATE]" at bounding box center [152, 59] width 24 height 6
click at [222, 58] on div at bounding box center [222, 59] width 6 height 6
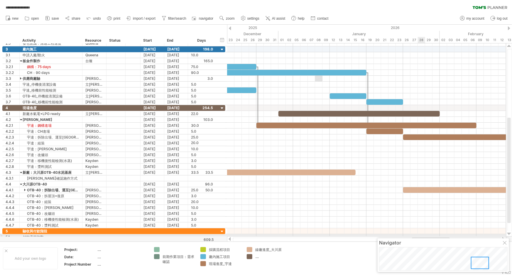
drag, startPoint x: 358, startPoint y: 240, endPoint x: 417, endPoint y: 235, distance: 60.0
click at [417, 235] on div "**********" at bounding box center [256, 137] width 512 height 275
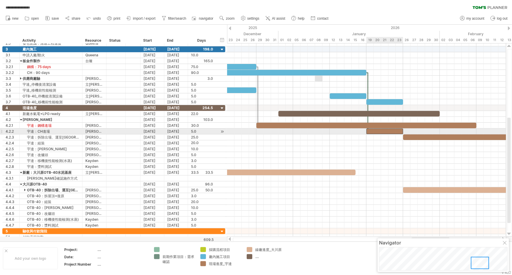
click at [378, 131] on div at bounding box center [384, 131] width 37 height 6
click at [395, 130] on div "**" at bounding box center [384, 131] width 37 height 6
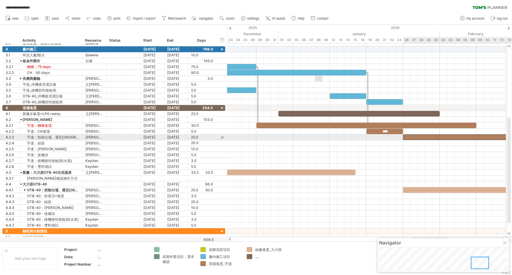
click at [427, 135] on div at bounding box center [494, 137] width 183 height 6
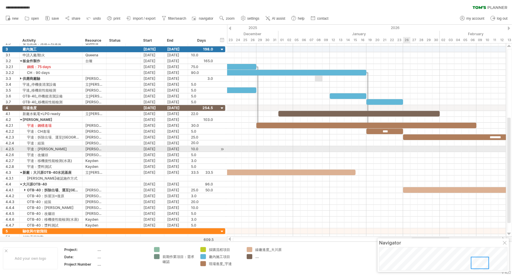
click at [407, 152] on div at bounding box center [366, 155] width 279 height 6
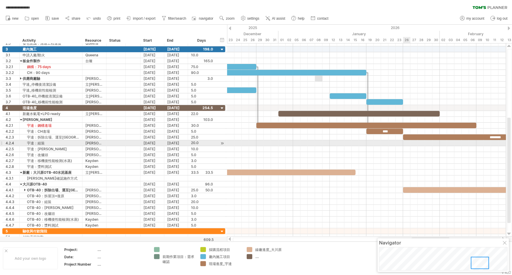
click at [409, 142] on div at bounding box center [366, 143] width 279 height 6
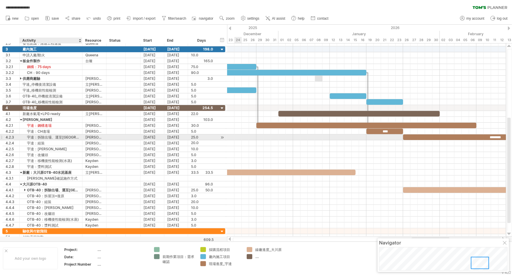
click at [25, 137] on div "宇達：拆除出場、運至[GEOGRAPHIC_DATA]" at bounding box center [51, 137] width 57 height 6
click at [7, 136] on div "4.2.3" at bounding box center [13, 137] width 14 height 6
click at [44, 137] on div "宇達：拆除出場、運至[GEOGRAPHIC_DATA]" at bounding box center [51, 137] width 57 height 6
click at [9, 135] on div "4.2.3" at bounding box center [13, 137] width 14 height 6
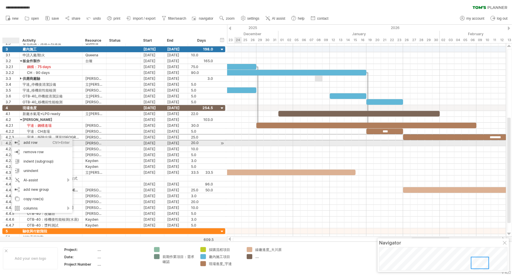
click at [50, 144] on div "add row Ctrl+Enter Cmd+Enter" at bounding box center [42, 142] width 60 height 9
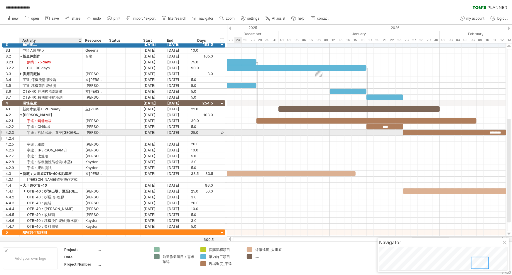
click at [52, 135] on div at bounding box center [51, 138] width 57 height 6
click at [46, 132] on div "宇達：拆除出場、運至[GEOGRAPHIC_DATA]" at bounding box center [51, 133] width 57 height 6
drag, startPoint x: 69, startPoint y: 131, endPoint x: 23, endPoint y: 131, distance: 46.6
click at [23, 131] on input "**********" at bounding box center [51, 133] width 57 height 6
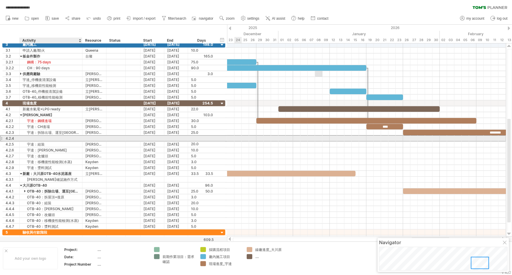
click at [46, 139] on div at bounding box center [51, 138] width 57 height 6
paste input "**********"
click at [50, 137] on input "**********" at bounding box center [51, 138] width 57 height 6
drag, startPoint x: 45, startPoint y: 138, endPoint x: 51, endPoint y: 138, distance: 6.2
click at [51, 138] on input "**********" at bounding box center [51, 138] width 57 height 6
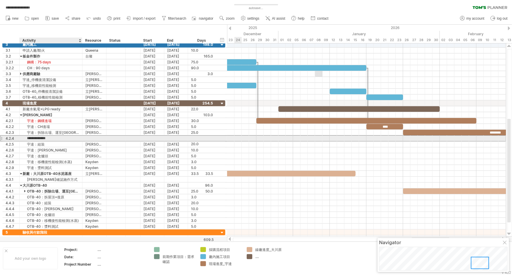
type input "**********"
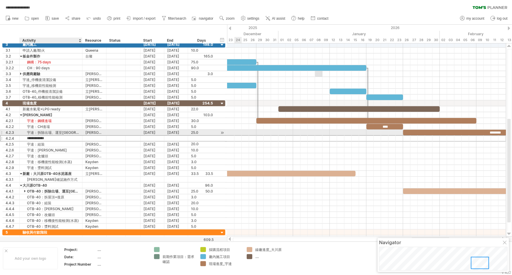
click at [53, 130] on div "宇達：拆除出場、運至[GEOGRAPHIC_DATA]" at bounding box center [51, 133] width 57 height 6
click at [45, 132] on input "**********" at bounding box center [51, 133] width 57 height 6
drag, startPoint x: 45, startPoint y: 132, endPoint x: 76, endPoint y: 132, distance: 31.7
click at [76, 132] on input "**********" at bounding box center [51, 133] width 57 height 6
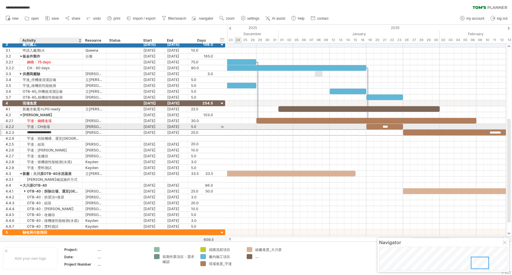
scroll to position [0, 6]
type input "**********"
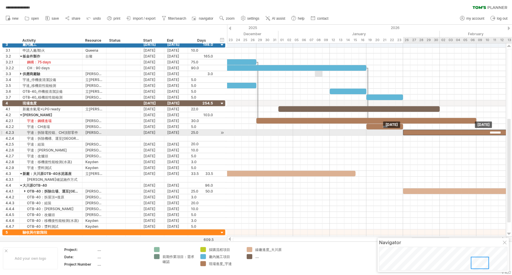
click at [416, 133] on div "********" at bounding box center [494, 133] width 183 height 6
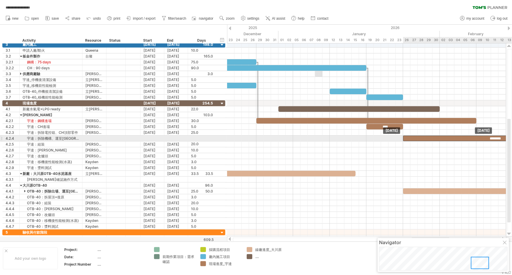
drag, startPoint x: 416, startPoint y: 133, endPoint x: 416, endPoint y: 138, distance: 5.3
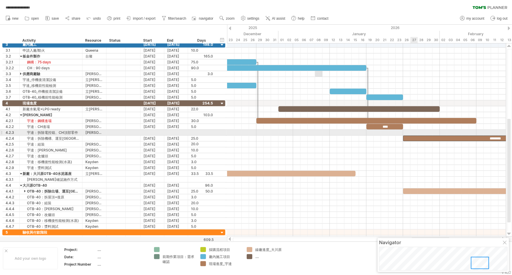
click at [414, 131] on div at bounding box center [366, 133] width 279 height 6
click at [396, 131] on div at bounding box center [366, 133] width 279 height 6
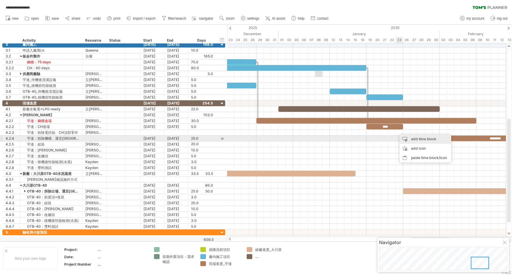
click at [424, 140] on div "add time block" at bounding box center [425, 138] width 52 height 9
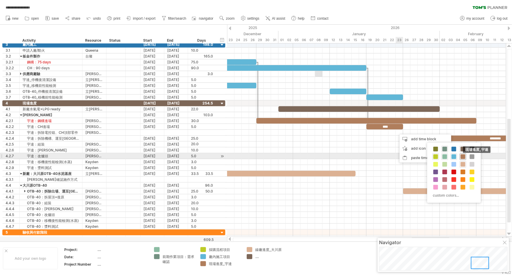
click at [463, 157] on span at bounding box center [462, 156] width 5 height 5
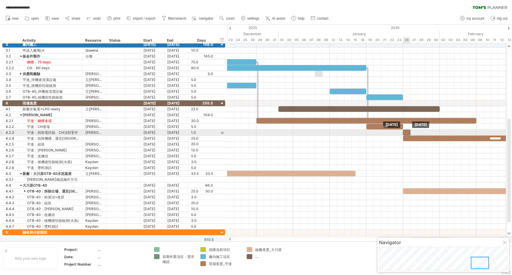
drag, startPoint x: 398, startPoint y: 132, endPoint x: 405, endPoint y: 133, distance: 6.2
click at [405, 133] on div at bounding box center [406, 133] width 7 height 6
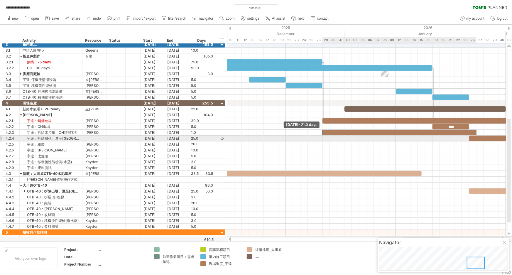
drag, startPoint x: 402, startPoint y: 132, endPoint x: 321, endPoint y: 137, distance: 80.8
click at [321, 137] on div "**********" at bounding box center [366, 139] width 279 height 193
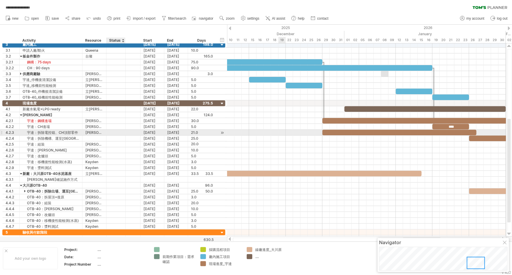
click at [123, 132] on div at bounding box center [115, 133] width 19 height 6
click at [120, 132] on div at bounding box center [115, 133] width 13 height 6
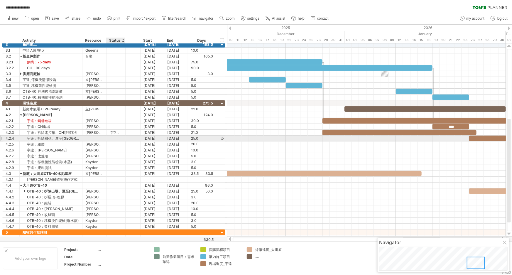
click at [117, 140] on input "text" at bounding box center [115, 138] width 13 height 6
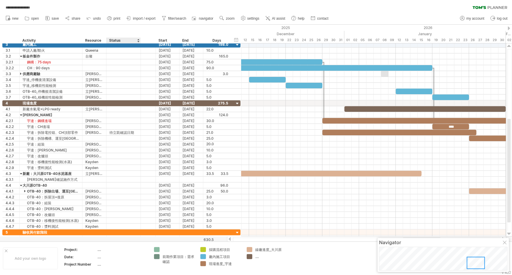
drag, startPoint x: 124, startPoint y: 40, endPoint x: 140, endPoint y: 38, distance: 15.3
click at [140, 38] on div at bounding box center [140, 41] width 2 height 6
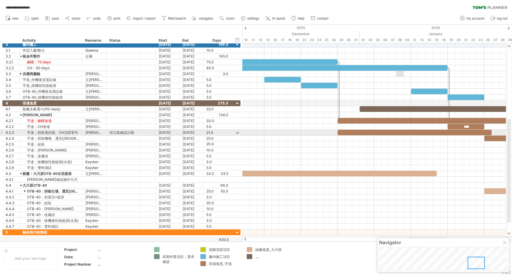
click at [134, 132] on div "待立凱確認日期" at bounding box center [123, 133] width 28 height 6
click at [127, 132] on input "*******" at bounding box center [123, 133] width 28 height 6
type input "**********"
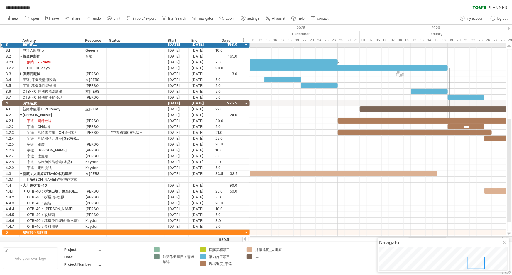
drag, startPoint x: 140, startPoint y: 44, endPoint x: 149, endPoint y: 44, distance: 9.1
click at [149, 44] on div at bounding box center [148, 45] width 3 height 6
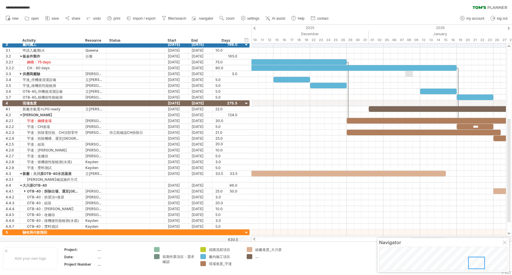
click at [122, 41] on div "Status" at bounding box center [127, 41] width 37 height 6
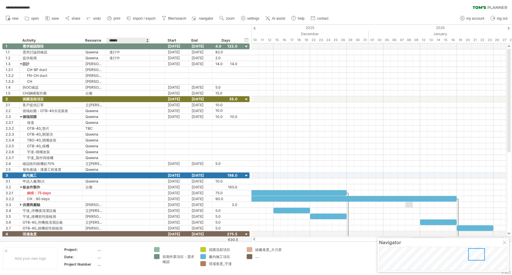
click at [120, 41] on input "******" at bounding box center [127, 41] width 37 height 6
click at [109, 40] on input "******" at bounding box center [127, 41] width 37 height 6
click at [123, 39] on input "******" at bounding box center [127, 41] width 37 height 6
click at [147, 41] on div at bounding box center [147, 41] width 2 height 6
click at [131, 41] on div "Status" at bounding box center [127, 41] width 37 height 6
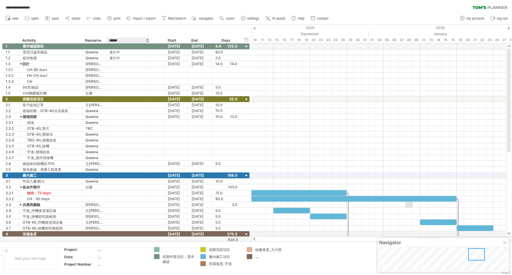
click at [131, 39] on input "******" at bounding box center [127, 41] width 37 height 6
drag, startPoint x: 132, startPoint y: 37, endPoint x: 127, endPoint y: 35, distance: 5.4
click at [127, 35] on div "hide start/end/duration show start/end/duration ******** Activity ******** Reso…" at bounding box center [125, 34] width 251 height 19
click at [117, 39] on div "Status" at bounding box center [127, 41] width 37 height 6
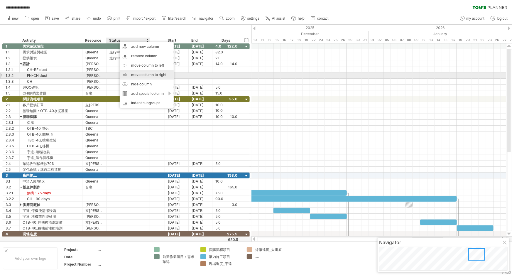
click at [163, 74] on div "move column to right" at bounding box center [147, 74] width 54 height 9
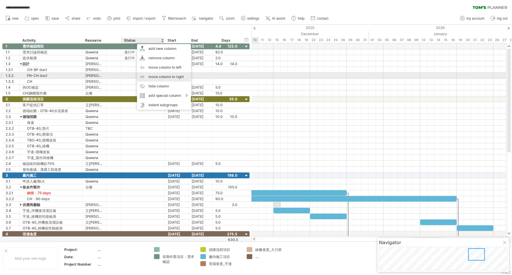
click at [183, 78] on div "move column to right" at bounding box center [164, 76] width 54 height 9
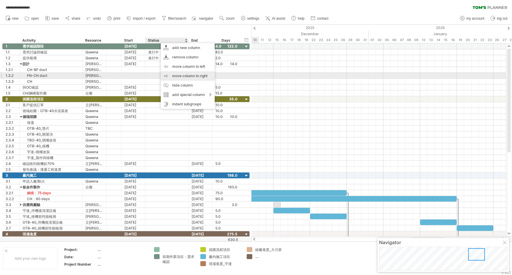
click at [201, 76] on div "move column to right" at bounding box center [188, 75] width 54 height 9
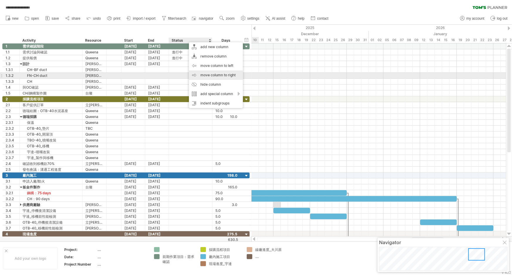
click at [233, 74] on div "move column to right" at bounding box center [216, 74] width 54 height 9
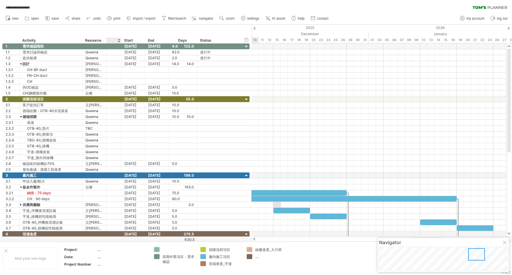
click at [116, 40] on div at bounding box center [113, 41] width 9 height 6
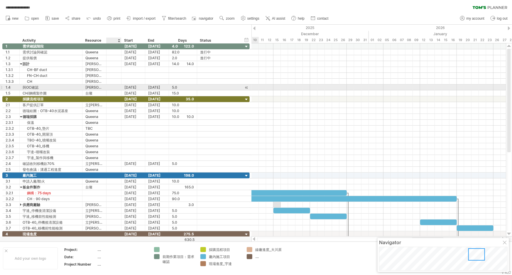
click at [254, 86] on div at bounding box center [378, 87] width 254 height 6
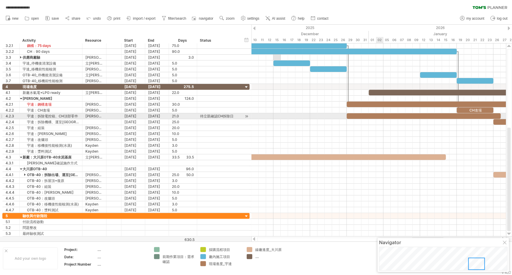
click at [382, 116] on div at bounding box center [424, 116] width 154 height 6
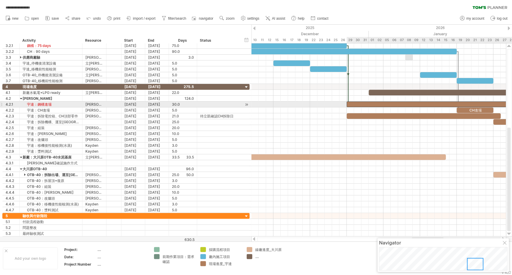
click at [457, 103] on div at bounding box center [457, 104] width 220 height 6
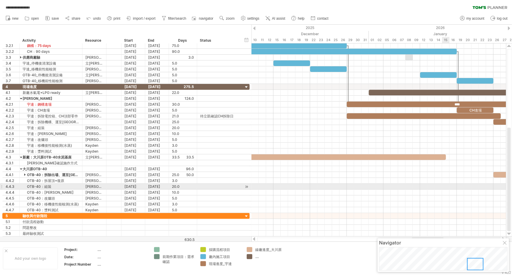
click at [448, 188] on div at bounding box center [378, 187] width 254 height 6
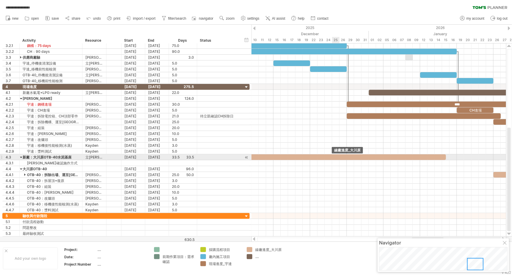
click at [334, 156] on div at bounding box center [323, 157] width 246 height 6
click at [365, 196] on div at bounding box center [378, 198] width 254 height 6
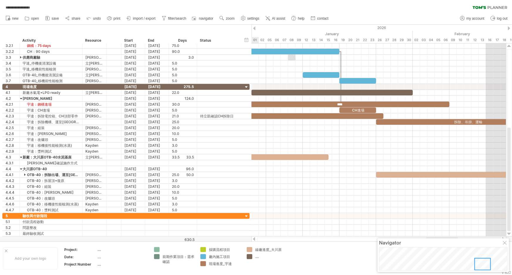
drag, startPoint x: 478, startPoint y: 264, endPoint x: 483, endPoint y: 265, distance: 5.6
click at [483, 265] on div at bounding box center [482, 264] width 16 height 12
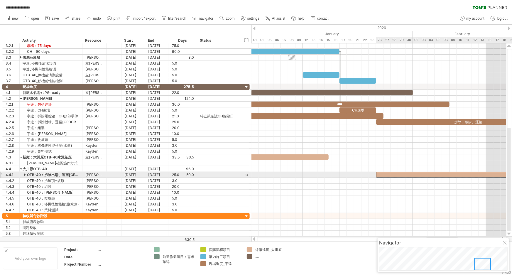
click at [417, 175] on div at bounding box center [467, 175] width 183 height 6
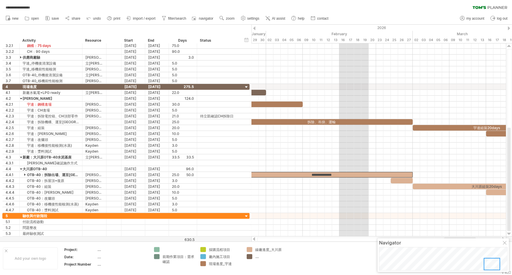
drag, startPoint x: 483, startPoint y: 266, endPoint x: 492, endPoint y: 267, distance: 9.1
click at [492, 267] on div at bounding box center [491, 264] width 16 height 12
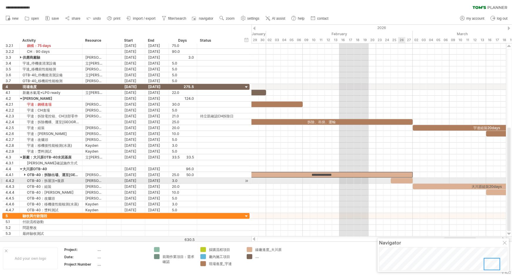
click at [404, 180] on div at bounding box center [401, 181] width 22 height 6
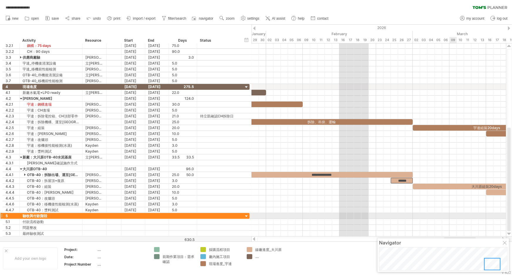
click at [455, 216] on div at bounding box center [378, 216] width 254 height 6
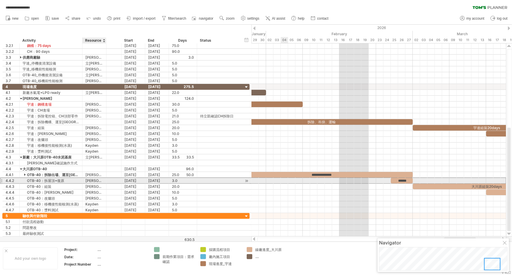
click at [97, 178] on div "[PERSON_NAME]" at bounding box center [94, 181] width 18 height 6
type input "***"
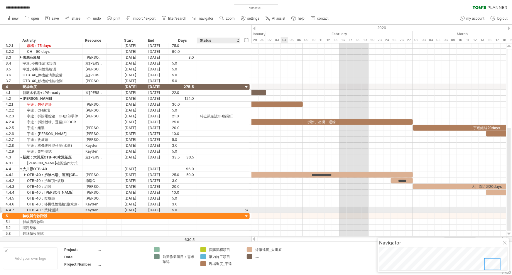
click at [240, 208] on div at bounding box center [239, 210] width 3 height 6
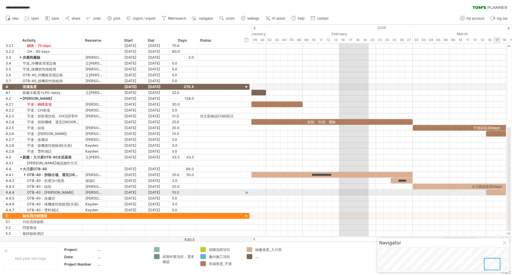
click at [498, 191] on div "包保溫" at bounding box center [522, 192] width 73 height 6
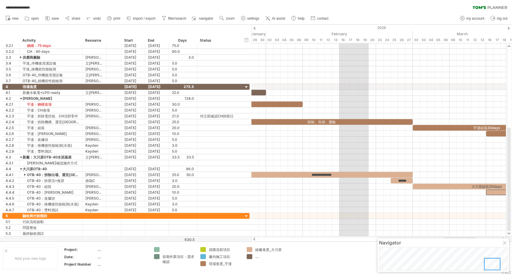
drag, startPoint x: 266, startPoint y: 239, endPoint x: 272, endPoint y: 240, distance: 6.8
click at [272, 240] on div at bounding box center [379, 239] width 244 height 4
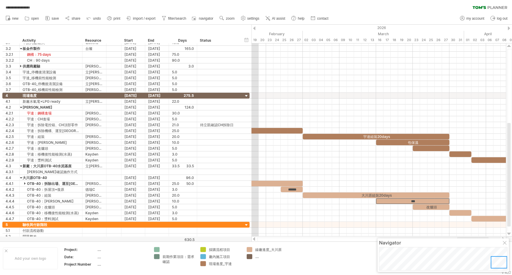
drag, startPoint x: 478, startPoint y: 266, endPoint x: 507, endPoint y: 265, distance: 29.3
click at [507, 265] on div at bounding box center [443, 258] width 128 height 23
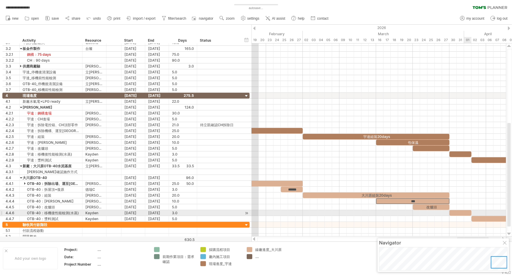
click at [464, 212] on div at bounding box center [460, 213] width 22 height 6
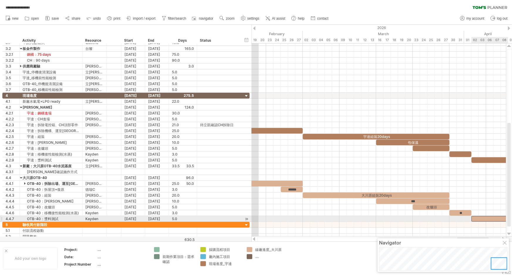
click at [489, 219] on div at bounding box center [489, 219] width 37 height 6
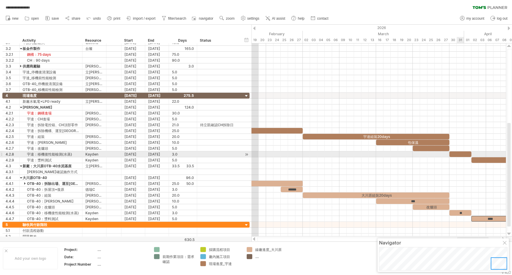
click at [461, 155] on div at bounding box center [460, 154] width 22 height 6
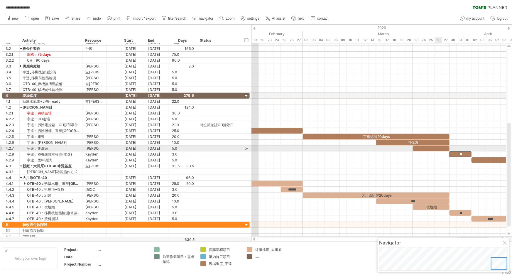
click at [437, 147] on div at bounding box center [430, 148] width 37 height 6
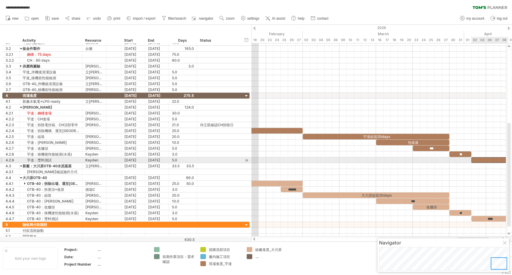
click at [493, 158] on div at bounding box center [489, 160] width 37 height 6
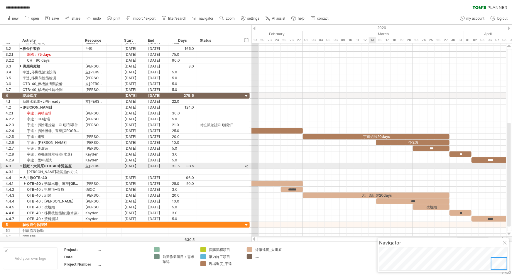
click at [368, 163] on div at bounding box center [378, 166] width 254 height 6
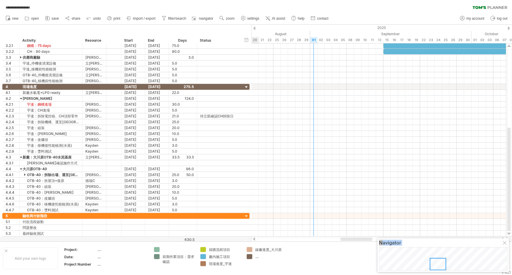
drag, startPoint x: 497, startPoint y: 267, endPoint x: 439, endPoint y: 272, distance: 58.8
click at [439, 272] on body "**********" at bounding box center [256, 138] width 512 height 276
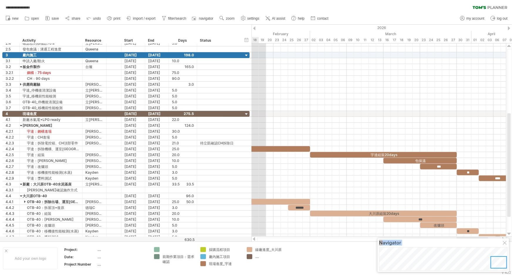
drag, startPoint x: 357, startPoint y: 238, endPoint x: 474, endPoint y: 237, distance: 116.7
click at [474, 237] on div at bounding box center [472, 239] width 32 height 4
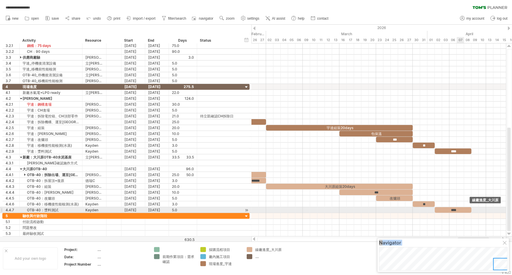
click at [457, 208] on div "****" at bounding box center [452, 210] width 37 height 6
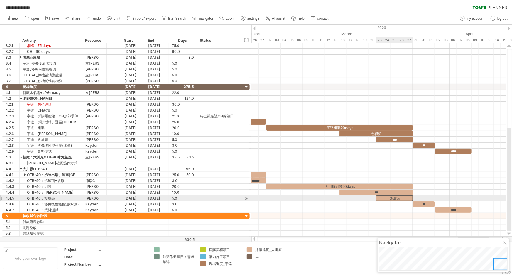
click at [397, 196] on div "改爐頭" at bounding box center [394, 198] width 37 height 6
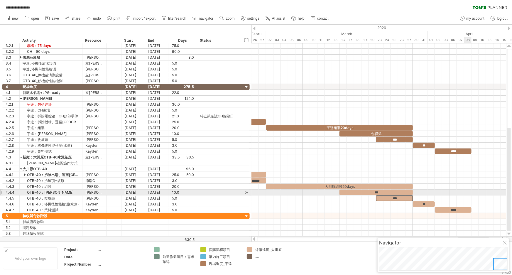
click at [469, 192] on div at bounding box center [378, 192] width 254 height 6
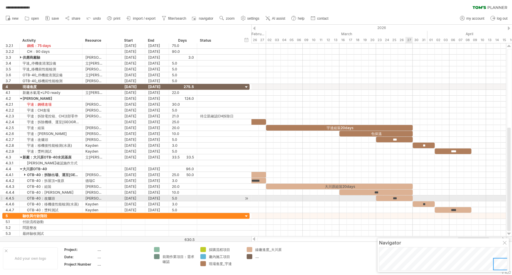
click at [406, 197] on div "***" at bounding box center [394, 198] width 37 height 6
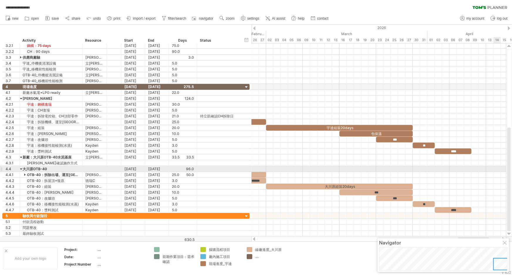
click at [495, 168] on div at bounding box center [378, 169] width 254 height 6
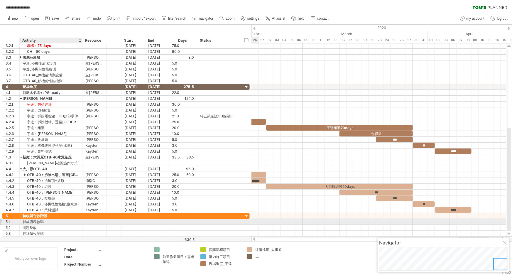
click at [43, 219] on div "付款流程啟動" at bounding box center [51, 222] width 57 height 6
drag, startPoint x: 45, startPoint y: 221, endPoint x: 22, endPoint y: 221, distance: 23.8
click at [22, 221] on div "****** 付款流程啟動" at bounding box center [51, 222] width 63 height 6
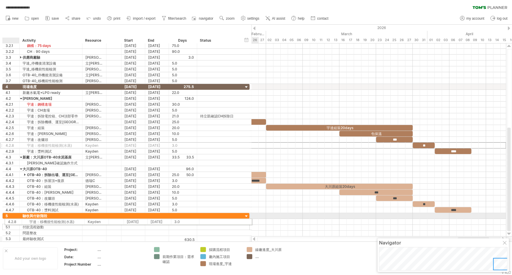
drag, startPoint x: 1, startPoint y: 144, endPoint x: 5, endPoint y: 220, distance: 75.7
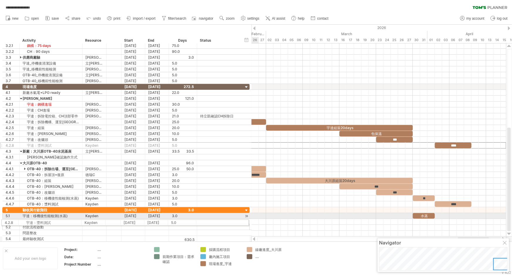
drag, startPoint x: 2, startPoint y: 145, endPoint x: 1, endPoint y: 221, distance: 76.5
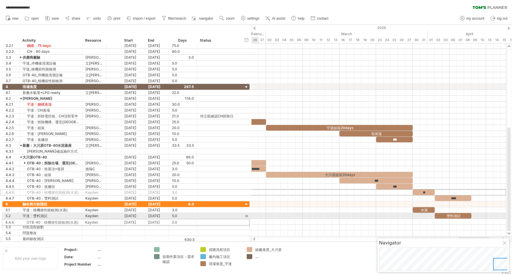
drag, startPoint x: 1, startPoint y: 192, endPoint x: 0, endPoint y: 221, distance: 29.0
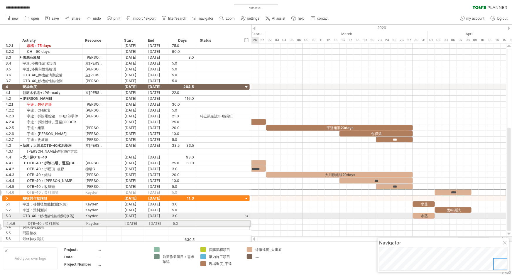
drag, startPoint x: 2, startPoint y: 191, endPoint x: 2, endPoint y: 222, distance: 31.7
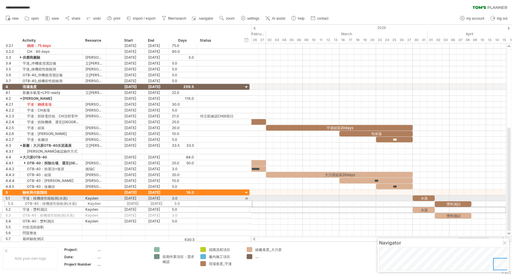
drag, startPoint x: 0, startPoint y: 209, endPoint x: 1, endPoint y: 202, distance: 6.8
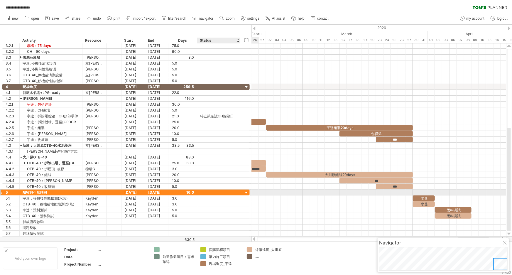
click at [246, 192] on div at bounding box center [247, 193] width 6 height 6
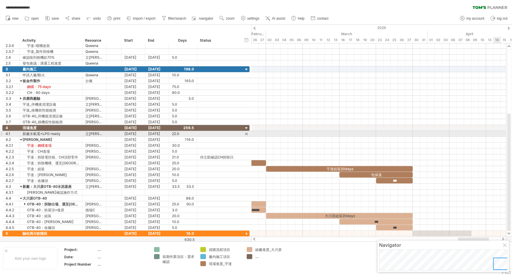
click at [495, 135] on div at bounding box center [378, 134] width 254 height 6
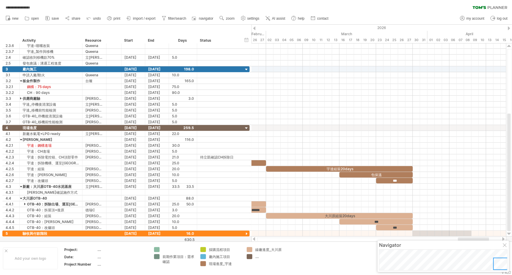
click at [286, 238] on div at bounding box center [379, 239] width 244 height 4
click at [284, 240] on div at bounding box center [379, 239] width 244 height 4
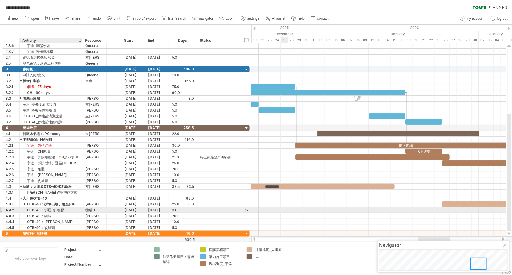
click at [48, 207] on div "OTB-40：拆屋頂+復原" at bounding box center [51, 210] width 57 height 6
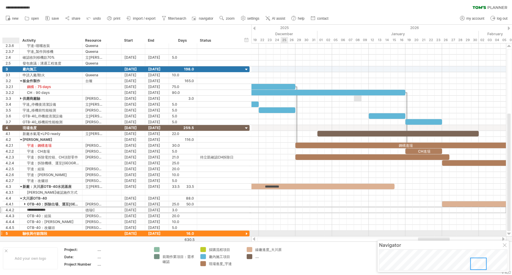
click at [13, 232] on div "5" at bounding box center [13, 233] width 14 height 6
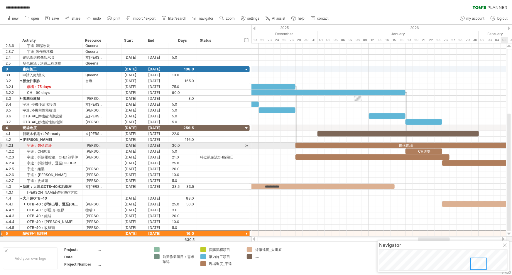
drag, startPoint x: 510, startPoint y: 135, endPoint x: 511, endPoint y: 165, distance: 30.2
click at [511, 165] on div at bounding box center [509, 140] width 5 height 182
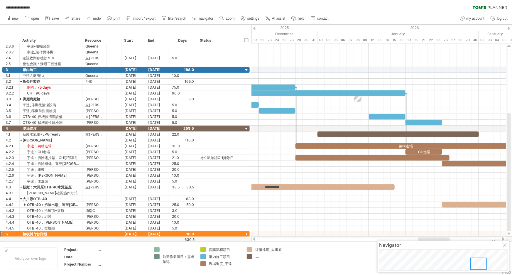
drag, startPoint x: 509, startPoint y: 173, endPoint x: 511, endPoint y: 252, distance: 78.6
click at [511, 252] on div "**********" at bounding box center [256, 137] width 512 height 275
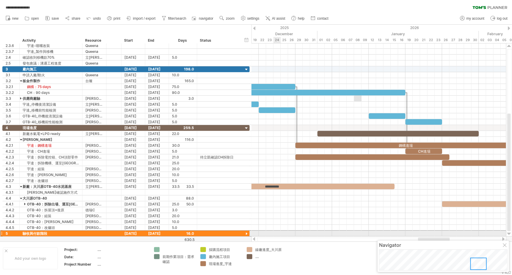
click at [4, 232] on div "5" at bounding box center [11, 233] width 17 height 6
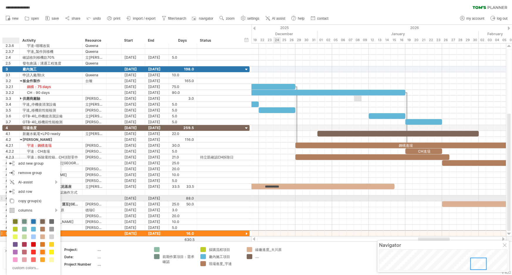
click at [170, 198] on div "88.0" at bounding box center [183, 198] width 28 height 6
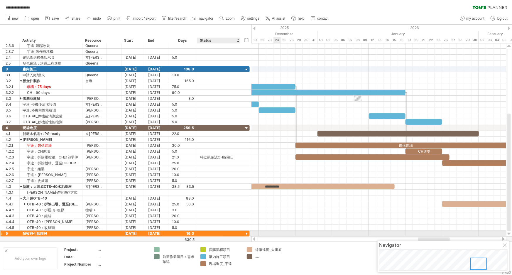
click at [246, 233] on div at bounding box center [247, 234] width 6 height 6
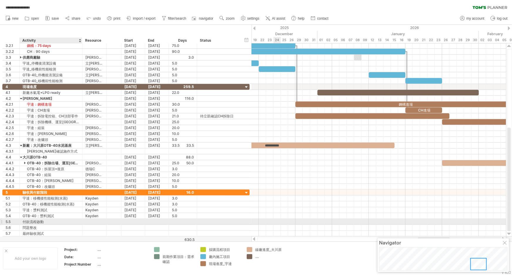
click at [46, 220] on div "付款流程啟動" at bounding box center [51, 222] width 57 height 6
drag, startPoint x: 48, startPoint y: 220, endPoint x: 15, endPoint y: 221, distance: 33.1
click at [15, 221] on div "5.5 ****** 付款流程啟動" at bounding box center [125, 221] width 247 height 6
click at [60, 220] on input "******" at bounding box center [51, 222] width 57 height 6
type input "*"
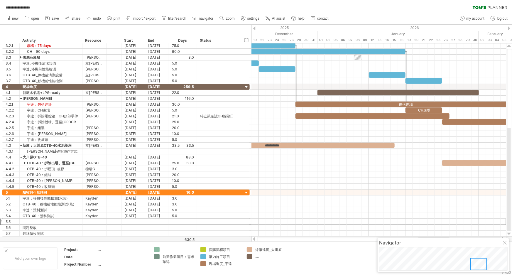
drag, startPoint x: 286, startPoint y: 237, endPoint x: 303, endPoint y: 239, distance: 16.8
click at [303, 239] on div at bounding box center [379, 239] width 244 height 4
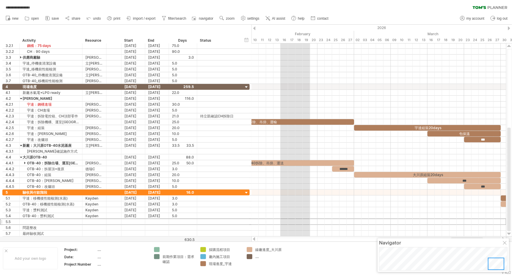
click at [501, 264] on div at bounding box center [496, 263] width 16 height 12
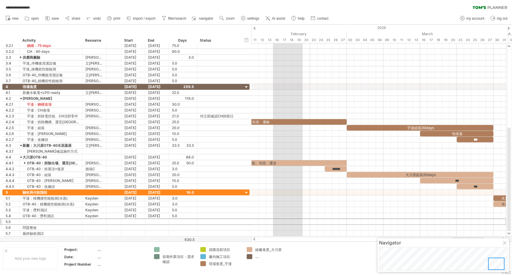
click at [502, 264] on div at bounding box center [496, 263] width 16 height 12
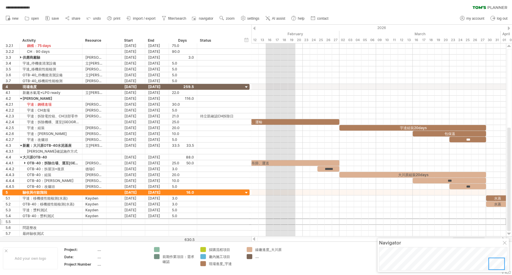
click at [502, 264] on div at bounding box center [496, 263] width 16 height 12
click at [502, 265] on div at bounding box center [496, 263] width 16 height 12
click at [502, 265] on div at bounding box center [496, 264] width 16 height 12
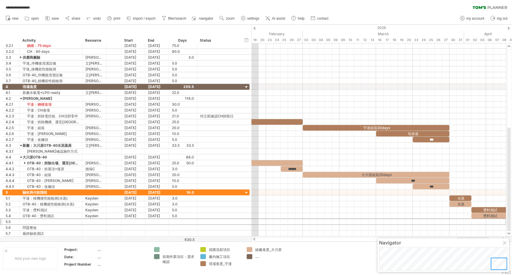
drag, startPoint x: 494, startPoint y: 264, endPoint x: 502, endPoint y: 264, distance: 7.6
click at [502, 264] on div at bounding box center [498, 263] width 16 height 12
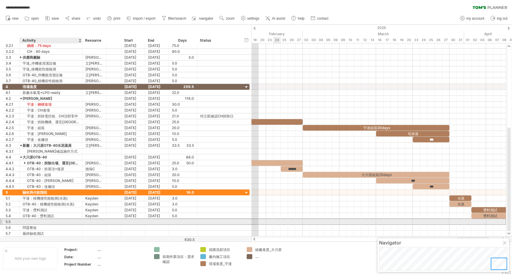
click at [40, 219] on div at bounding box center [51, 222] width 57 height 6
type input "**********"
click at [9, 220] on div "5.5" at bounding box center [13, 222] width 14 height 6
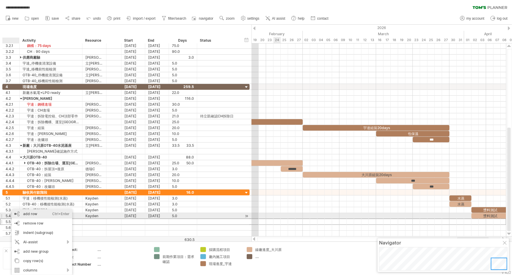
click at [42, 215] on div "add row Ctrl+Enter Cmd+Enter" at bounding box center [42, 213] width 60 height 9
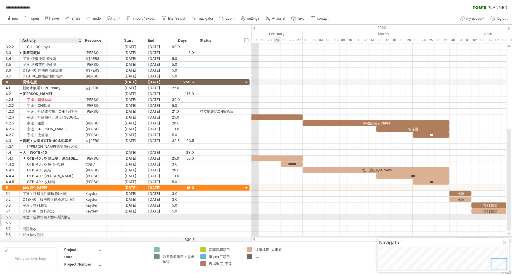
click at [27, 224] on div at bounding box center [51, 223] width 57 height 6
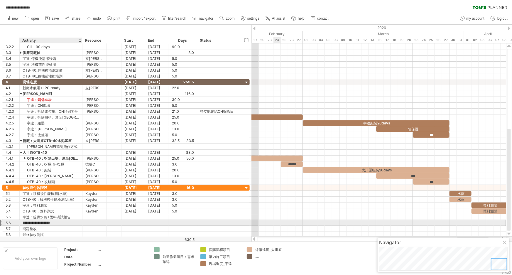
type input "**********"
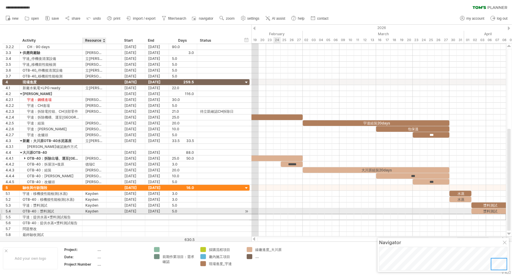
click at [97, 214] on div at bounding box center [94, 217] width 18 height 6
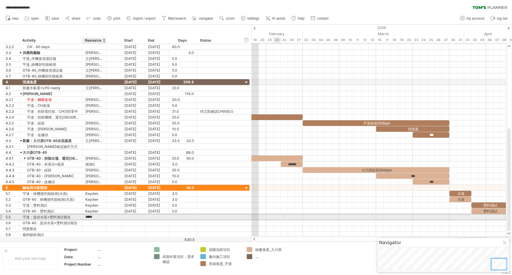
type input "******"
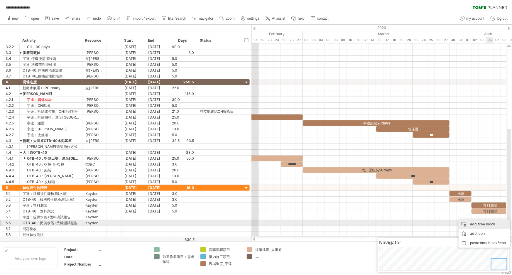
click at [488, 224] on div "add time block" at bounding box center [484, 223] width 52 height 9
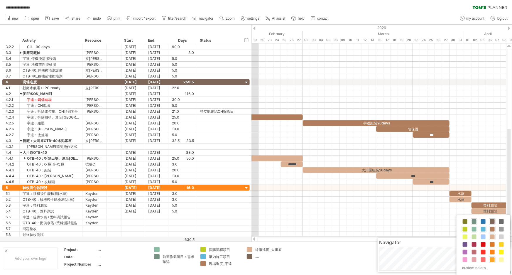
click at [493, 259] on span at bounding box center [492, 259] width 5 height 5
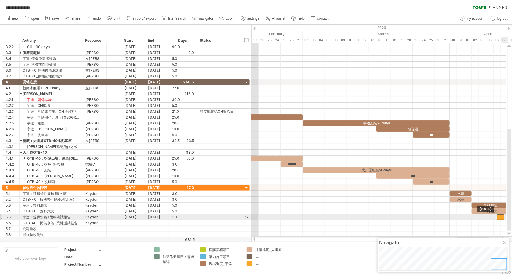
drag, startPoint x: 497, startPoint y: 217, endPoint x: 502, endPoint y: 218, distance: 5.3
click at [502, 218] on div at bounding box center [500, 217] width 7 height 6
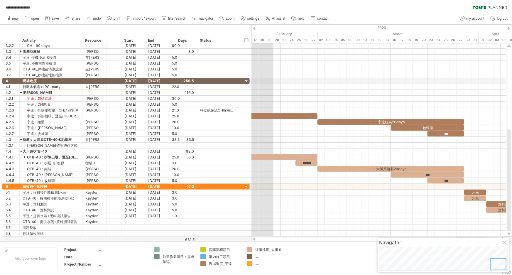
click at [499, 265] on div at bounding box center [498, 264] width 16 height 12
click at [503, 266] on div at bounding box center [498, 264] width 16 height 12
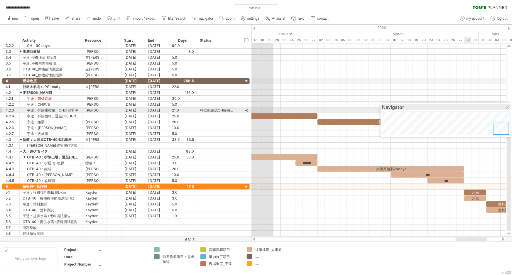
drag, startPoint x: 467, startPoint y: 227, endPoint x: 479, endPoint y: 105, distance: 122.8
click at [479, 104] on div "Navigator" at bounding box center [446, 107] width 128 height 6
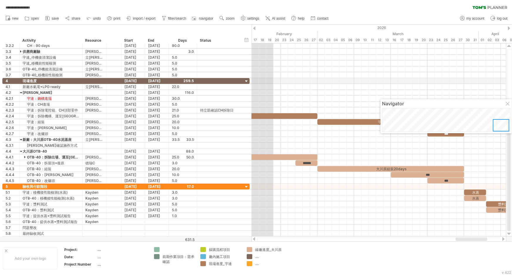
drag, startPoint x: 480, startPoint y: 241, endPoint x: 491, endPoint y: 240, distance: 11.8
click at [491, 240] on div at bounding box center [379, 239] width 244 height 4
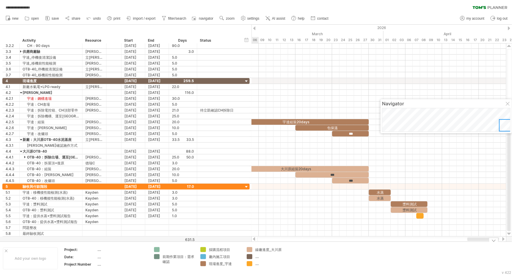
drag, startPoint x: 478, startPoint y: 240, endPoint x: 492, endPoint y: 240, distance: 14.7
click at [492, 240] on body "**********" at bounding box center [256, 138] width 512 height 276
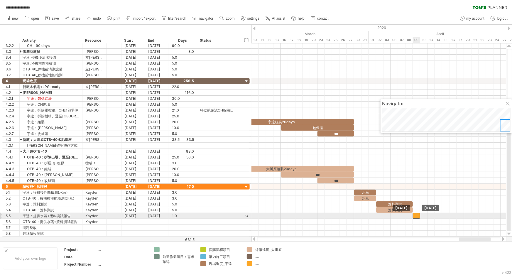
drag, startPoint x: 405, startPoint y: 215, endPoint x: 417, endPoint y: 215, distance: 12.3
click at [417, 215] on div at bounding box center [415, 216] width 7 height 6
drag, startPoint x: 419, startPoint y: 215, endPoint x: 462, endPoint y: 215, distance: 43.7
click at [463, 215] on span at bounding box center [464, 216] width 2 height 6
click at [420, 214] on div at bounding box center [437, 216] width 51 height 6
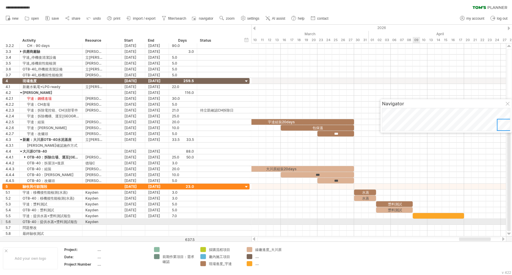
click at [420, 222] on div at bounding box center [378, 222] width 254 height 6
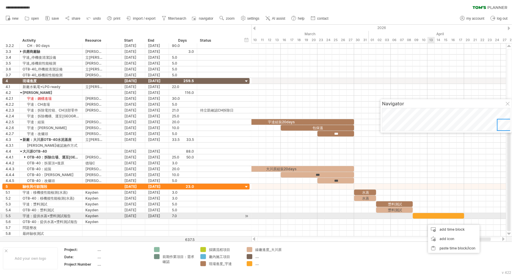
click at [430, 215] on div at bounding box center [437, 216] width 51 height 6
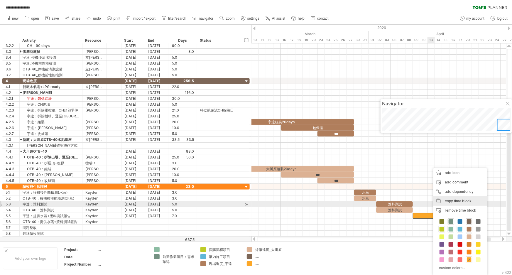
click at [461, 202] on span "copy time block" at bounding box center [457, 200] width 27 height 4
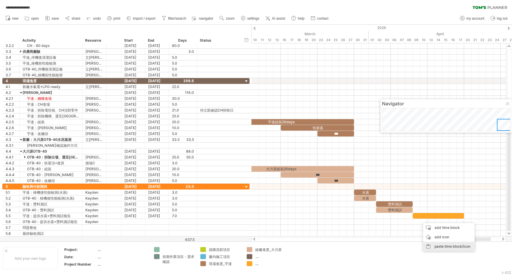
click at [448, 246] on div "paste time block/icon" at bounding box center [449, 246] width 52 height 9
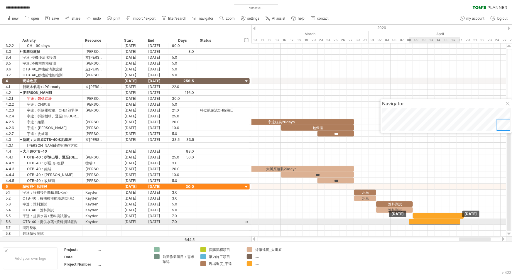
drag, startPoint x: 438, startPoint y: 220, endPoint x: 428, endPoint y: 221, distance: 9.7
click at [428, 221] on div at bounding box center [434, 222] width 51 height 6
drag, startPoint x: 432, startPoint y: 221, endPoint x: 436, endPoint y: 221, distance: 4.4
click at [436, 221] on div at bounding box center [437, 222] width 51 height 6
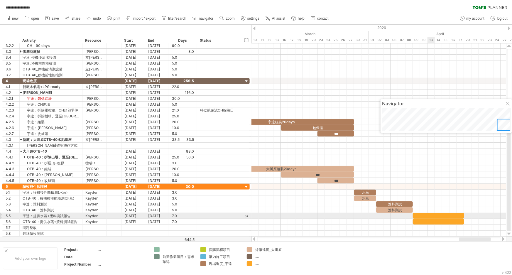
click at [434, 216] on div at bounding box center [437, 216] width 51 height 6
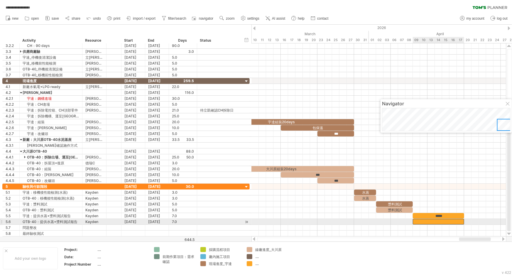
click at [437, 223] on div at bounding box center [437, 222] width 51 height 6
click at [169, 219] on div "7.0 7.0" at bounding box center [183, 222] width 28 height 6
click at [427, 219] on div "*********" at bounding box center [437, 222] width 51 height 6
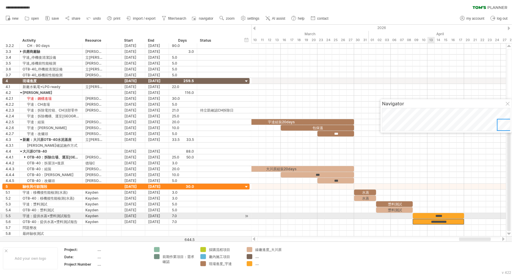
click at [428, 215] on div "*****" at bounding box center [437, 216] width 51 height 6
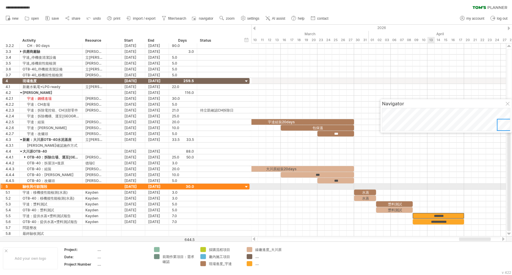
click at [432, 184] on div at bounding box center [378, 187] width 254 height 6
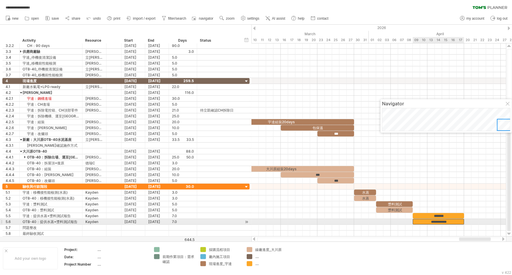
click at [427, 220] on div "**********" at bounding box center [437, 222] width 51 height 6
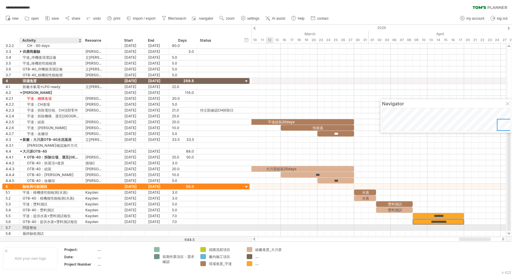
click at [50, 226] on div "問題整改" at bounding box center [51, 228] width 57 height 6
click at [50, 226] on input "****" at bounding box center [51, 228] width 57 height 6
click at [51, 225] on input "****" at bounding box center [51, 228] width 57 height 6
type input "*"
click at [91, 226] on div at bounding box center [94, 228] width 18 height 6
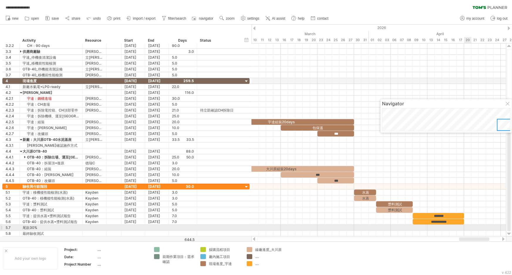
click at [467, 226] on div at bounding box center [378, 228] width 254 height 6
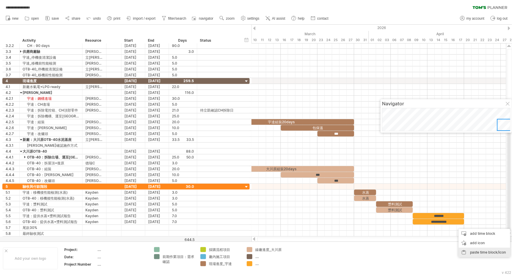
click at [489, 252] on div "paste time block/icon" at bounding box center [484, 251] width 52 height 9
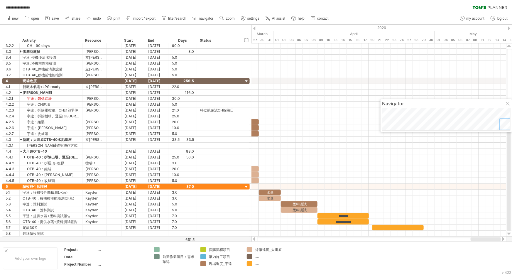
drag, startPoint x: 482, startPoint y: 238, endPoint x: 492, endPoint y: 238, distance: 9.4
click at [492, 238] on div at bounding box center [485, 239] width 30 height 4
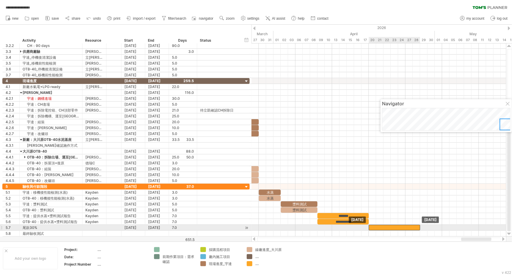
click at [403, 227] on div at bounding box center [393, 228] width 51 height 6
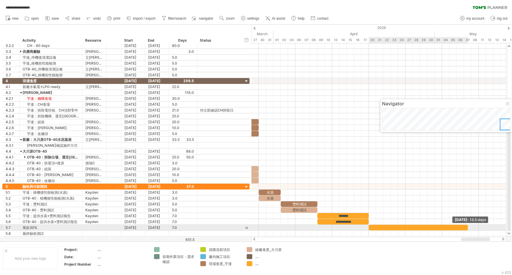
drag, startPoint x: 418, startPoint y: 226, endPoint x: 466, endPoint y: 229, distance: 47.3
click at [466, 228] on div at bounding box center [417, 228] width 99 height 6
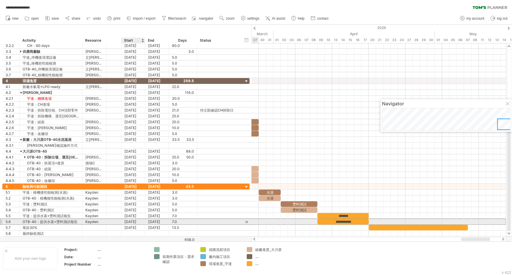
click at [158, 223] on div "[DATE]" at bounding box center [157, 222] width 24 height 6
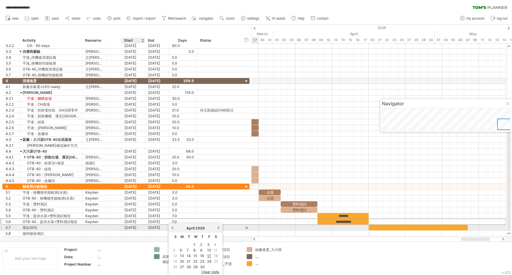
click at [156, 227] on div "[DATE]" at bounding box center [157, 228] width 24 height 6
click at [210, 266] on link "29" at bounding box center [209, 267] width 6 height 6
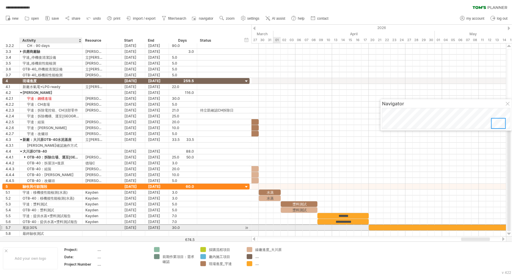
click at [49, 226] on div "尾款30%" at bounding box center [51, 228] width 57 height 6
type input "**********"
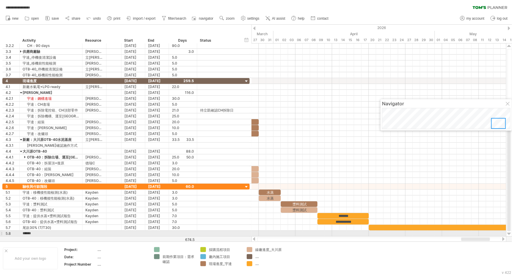
click at [1, 232] on div at bounding box center [1, 233] width 2 height 6
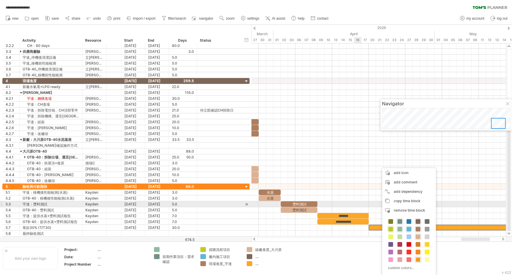
click at [354, 207] on div at bounding box center [378, 210] width 254 height 6
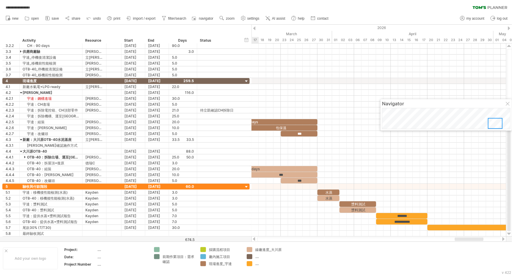
drag, startPoint x: 475, startPoint y: 238, endPoint x: 469, endPoint y: 240, distance: 6.7
click at [469, 240] on div at bounding box center [468, 239] width 29 height 4
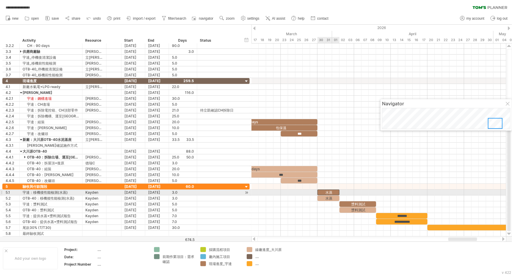
click at [327, 189] on div "水蒸" at bounding box center [328, 192] width 22 height 6
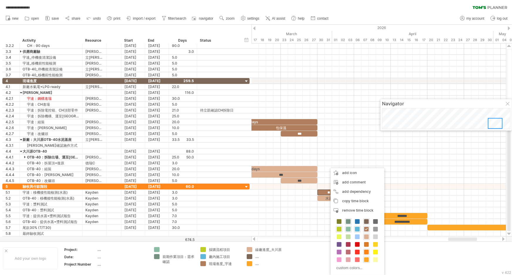
click at [366, 252] on span at bounding box center [366, 251] width 5 height 5
click at [366, 258] on span at bounding box center [367, 259] width 5 height 5
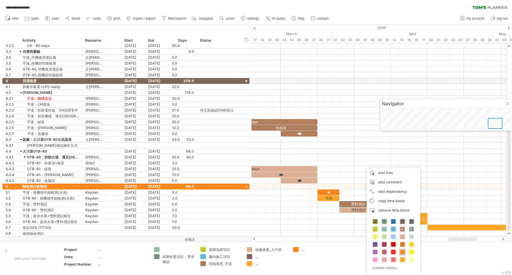
drag, startPoint x: 401, startPoint y: 252, endPoint x: 376, endPoint y: 221, distance: 40.2
click at [401, 252] on span at bounding box center [402, 251] width 5 height 5
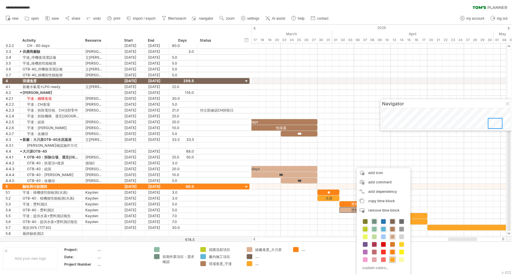
click at [392, 259] on span at bounding box center [392, 259] width 5 height 5
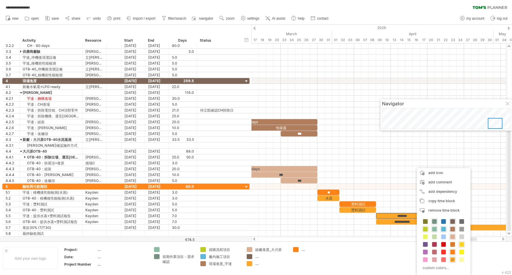
click at [462, 245] on span at bounding box center [461, 244] width 5 height 5
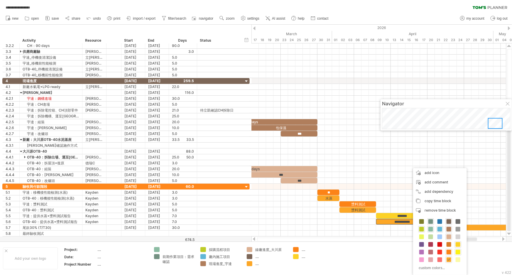
click at [457, 250] on span at bounding box center [457, 251] width 5 height 5
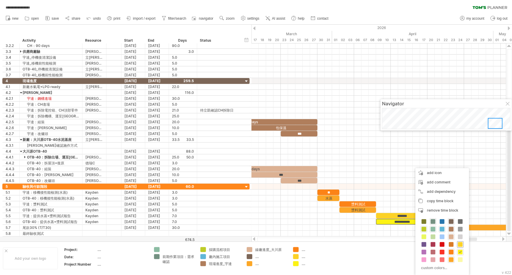
click at [458, 243] on span at bounding box center [460, 244] width 5 height 5
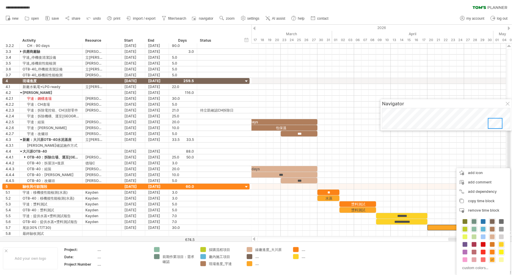
click at [500, 251] on span at bounding box center [501, 251] width 5 height 5
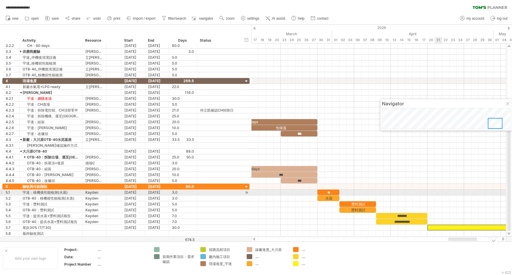
click at [437, 185] on div at bounding box center [378, 187] width 254 height 6
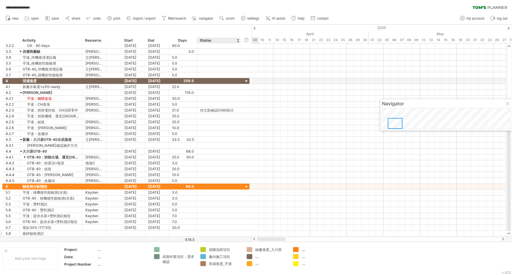
drag, startPoint x: 453, startPoint y: 238, endPoint x: 202, endPoint y: 233, distance: 250.4
click at [200, 234] on div "**********" at bounding box center [256, 137] width 512 height 275
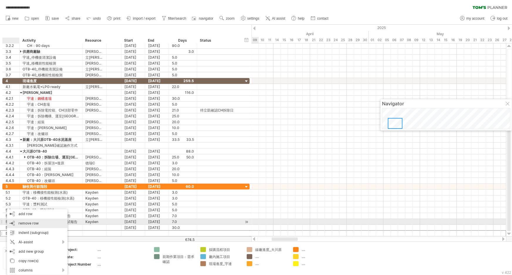
click at [40, 222] on div "remove row remove selected rows" at bounding box center [37, 222] width 60 height 9
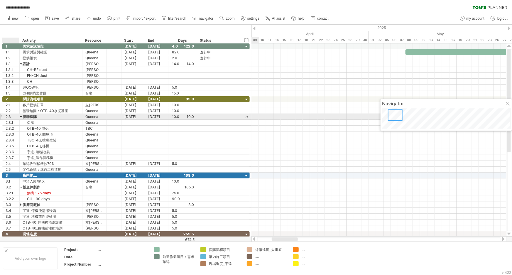
click at [21, 117] on div at bounding box center [21, 117] width 3 height 6
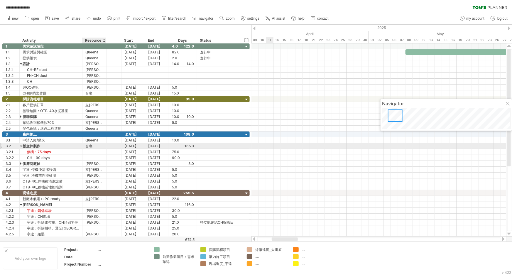
click at [91, 145] on div "台璨" at bounding box center [94, 146] width 18 height 6
drag, startPoint x: 95, startPoint y: 146, endPoint x: 80, endPoint y: 146, distance: 15.2
click at [80, 146] on div "3.2 ***** 板金件製作 ** 台璨 [DATE] [DATE] 165.0" at bounding box center [125, 146] width 247 height 6
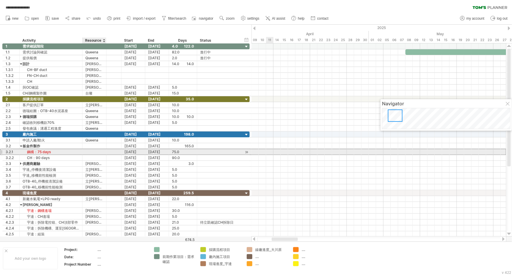
click at [89, 150] on div at bounding box center [94, 152] width 18 height 6
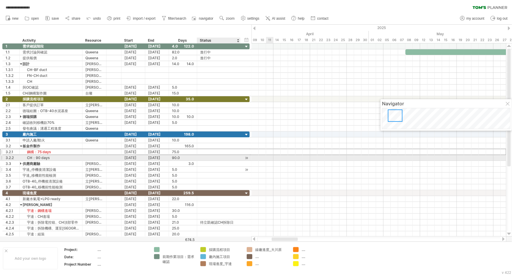
click at [249, 171] on div "**********" at bounding box center [125, 170] width 247 height 6
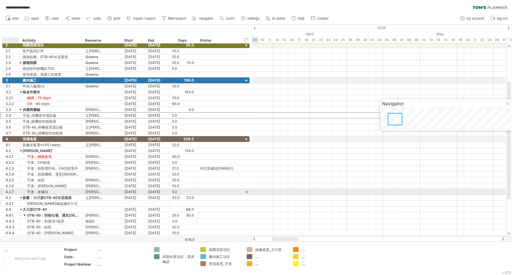
click at [36, 201] on div "[PERSON_NAME]確認施作方式" at bounding box center [51, 204] width 57 height 6
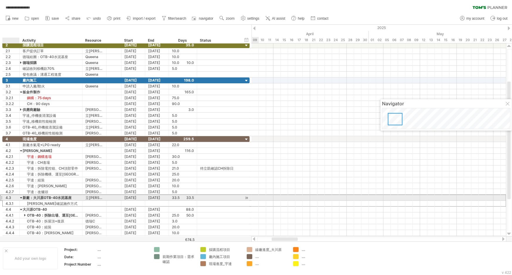
click at [9, 197] on div "4.3" at bounding box center [13, 198] width 14 height 6
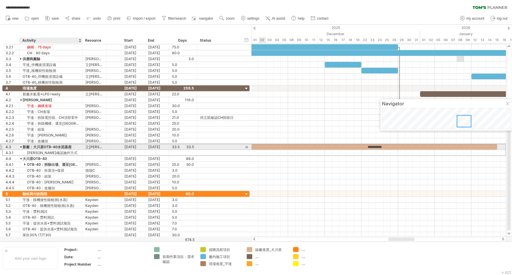
click at [60, 147] on div "新廠：大川原OTB-40水泥基座" at bounding box center [51, 147] width 57 height 6
click at [246, 146] on div at bounding box center [247, 147] width 6 height 6
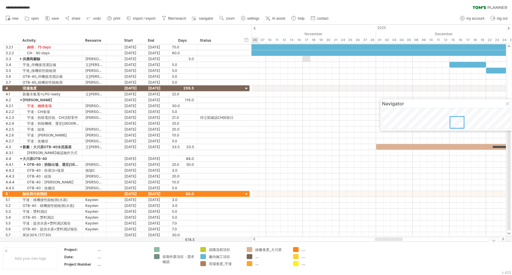
drag, startPoint x: 402, startPoint y: 240, endPoint x: 390, endPoint y: 257, distance: 21.2
click at [390, 257] on div "**********" at bounding box center [256, 137] width 512 height 275
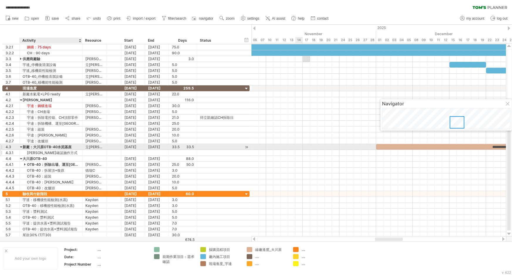
click at [57, 150] on div "[PERSON_NAME]確認施作方式" at bounding box center [51, 153] width 57 height 6
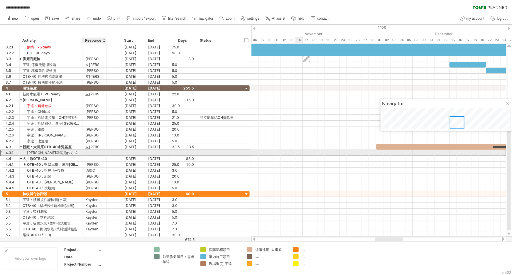
click at [90, 154] on div at bounding box center [94, 153] width 18 height 6
type input "***"
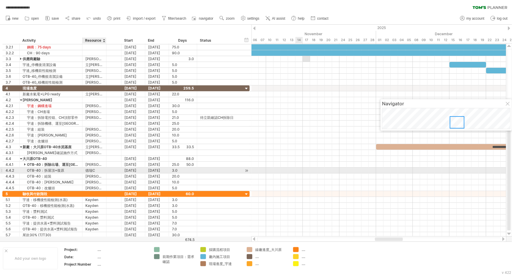
click at [96, 170] on div "德瑞C" at bounding box center [94, 170] width 18 height 6
click at [224, 169] on div at bounding box center [218, 170] width 37 height 6
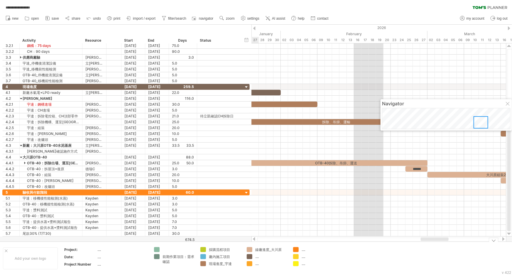
drag, startPoint x: 397, startPoint y: 239, endPoint x: 443, endPoint y: 242, distance: 45.8
click at [443, 242] on div "**********" at bounding box center [256, 137] width 512 height 275
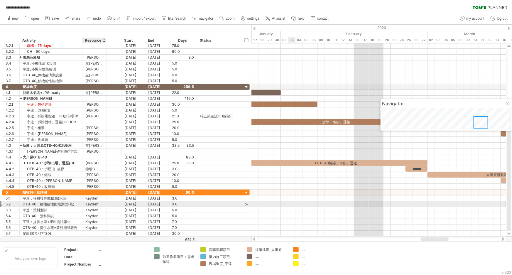
click at [103, 204] on div "Kayden" at bounding box center [94, 204] width 18 height 6
drag, startPoint x: 99, startPoint y: 205, endPoint x: 90, endPoint y: 204, distance: 9.4
click at [90, 204] on input "******" at bounding box center [94, 204] width 18 height 6
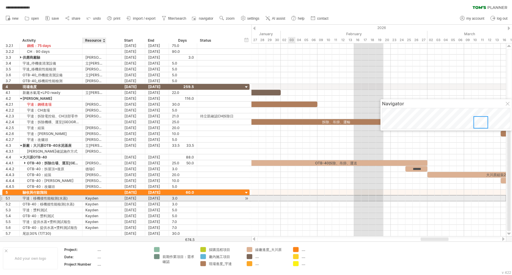
click at [100, 199] on div "Kayden" at bounding box center [94, 198] width 18 height 6
drag, startPoint x: 94, startPoint y: 196, endPoint x: 81, endPoint y: 195, distance: 13.0
click at [81, 195] on div "**********" at bounding box center [125, 198] width 247 height 6
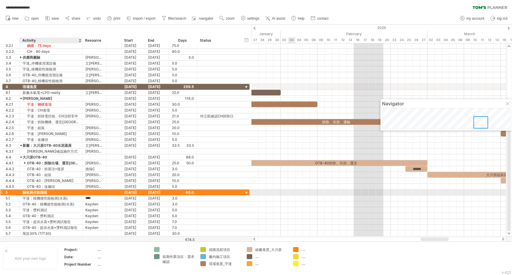
type input "*****"
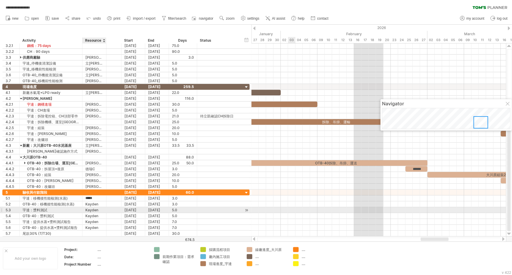
click at [102, 208] on div "Kayden" at bounding box center [94, 210] width 18 height 6
type input "*"
type input "*****"
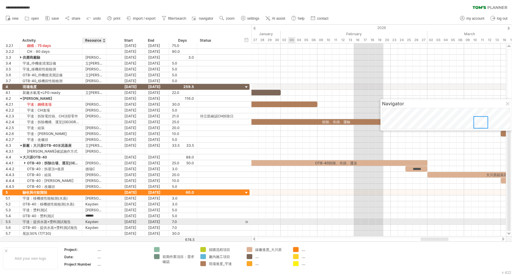
click at [99, 222] on div "Kayden" at bounding box center [94, 222] width 18 height 6
drag, startPoint x: 105, startPoint y: 222, endPoint x: 97, endPoint y: 220, distance: 8.0
click at [104, 220] on div at bounding box center [105, 222] width 3 height 6
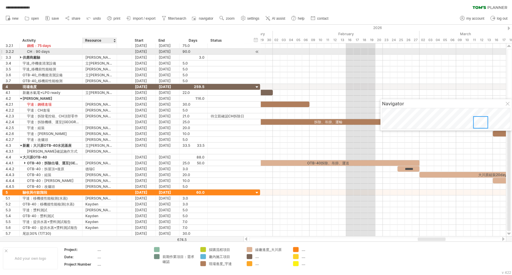
drag, startPoint x: 97, startPoint y: 53, endPoint x: 116, endPoint y: 57, distance: 19.1
click at [116, 57] on div "**********" at bounding box center [131, 63] width 258 height 41
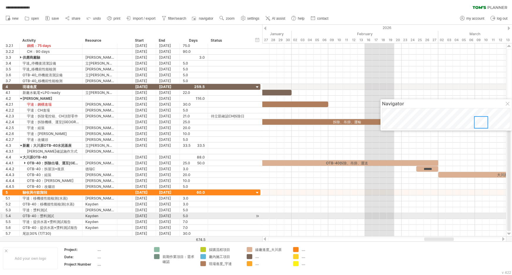
click at [100, 215] on div "Kayden" at bounding box center [99, 216] width 29 height 6
click at [101, 221] on div "Kayden" at bounding box center [99, 222] width 29 height 6
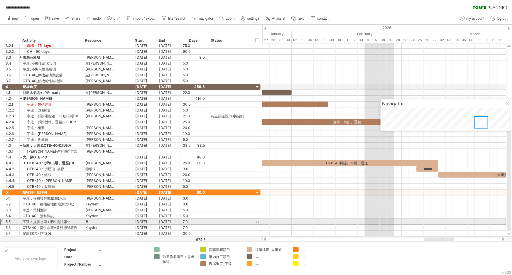
type input "*"
type input "*****"
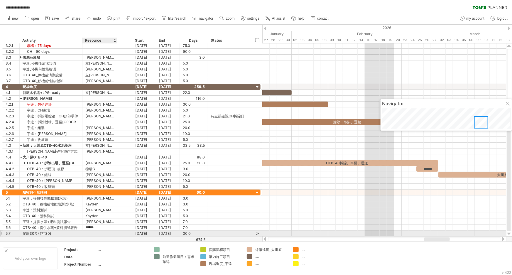
click at [93, 234] on div at bounding box center [99, 233] width 29 height 6
type input "*"
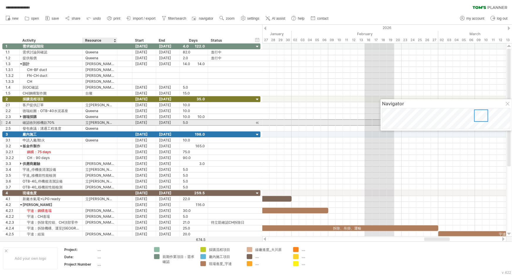
click at [100, 123] on div "立[PERSON_NAME]/[PERSON_NAME]永" at bounding box center [99, 123] width 29 height 6
drag, startPoint x: 103, startPoint y: 123, endPoint x: 85, endPoint y: 123, distance: 17.3
click at [85, 123] on input "*****" at bounding box center [99, 123] width 29 height 6
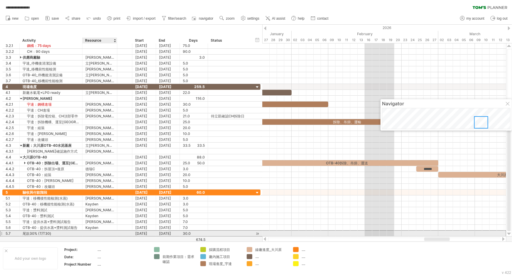
click at [96, 234] on div at bounding box center [99, 233] width 29 height 6
paste input "*****"
type input "*****"
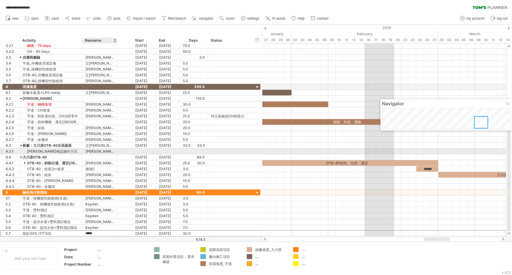
click at [118, 151] on div at bounding box center [124, 151] width 15 height 6
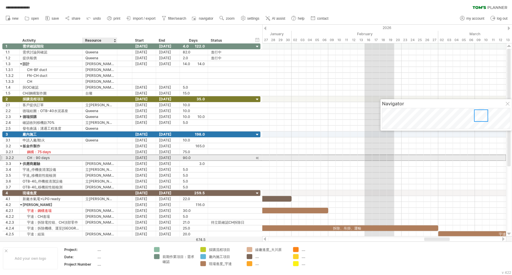
click at [114, 156] on div at bounding box center [99, 158] width 29 height 6
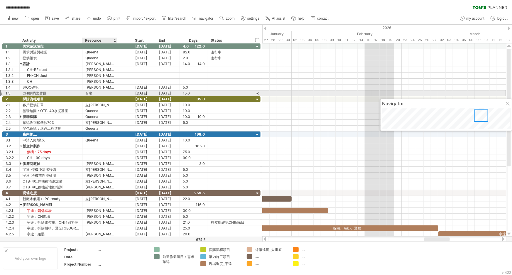
click at [98, 92] on div "台璨" at bounding box center [99, 93] width 29 height 6
type input "*"
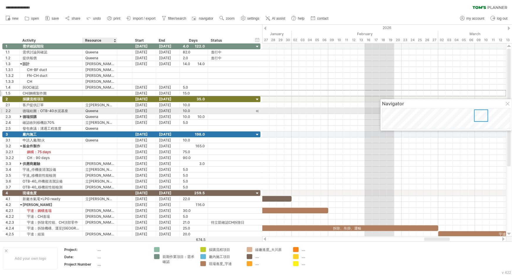
click at [97, 111] on div "Queena" at bounding box center [99, 111] width 29 height 6
click at [115, 93] on div at bounding box center [116, 93] width 3 height 6
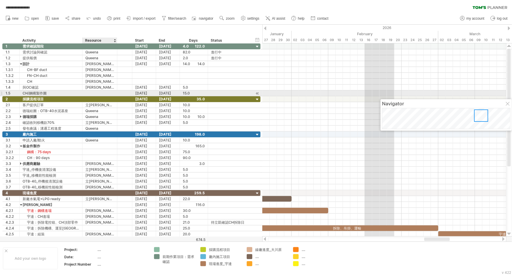
click at [102, 93] on div at bounding box center [99, 93] width 29 height 6
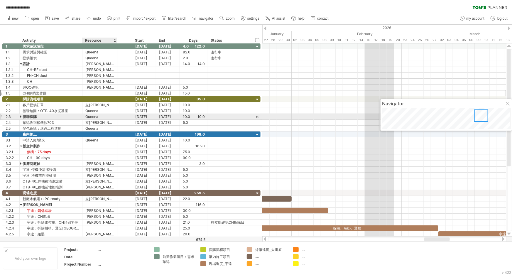
click at [99, 116] on div "Queena" at bounding box center [99, 117] width 29 height 6
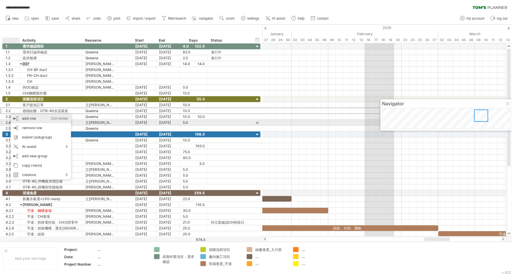
click at [40, 120] on div "add row Ctrl+Enter Cmd+Enter" at bounding box center [41, 118] width 60 height 9
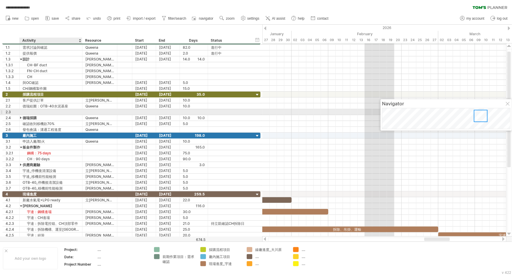
click at [37, 111] on div at bounding box center [51, 112] width 57 height 6
type input "*"
type input "**********"
click at [96, 110] on div at bounding box center [99, 112] width 29 height 6
type input "******"
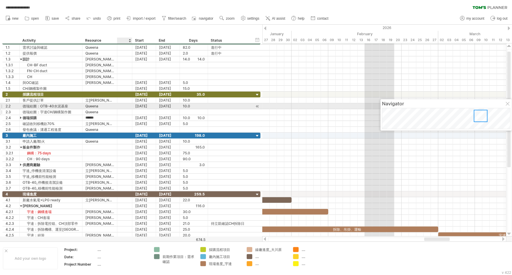
click at [134, 109] on div at bounding box center [144, 112] width 24 height 6
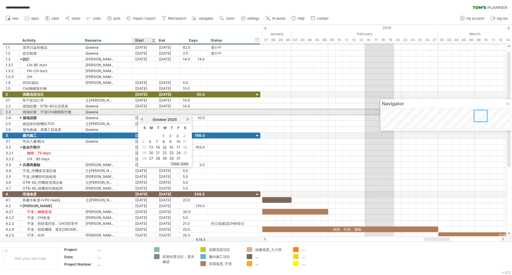
click at [148, 112] on div at bounding box center [144, 112] width 24 height 6
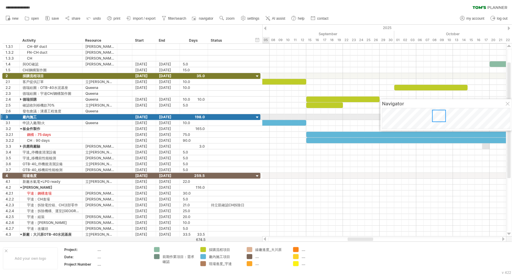
drag, startPoint x: 478, startPoint y: 118, endPoint x: 439, endPoint y: 118, distance: 39.0
click at [439, 118] on div at bounding box center [439, 116] width 14 height 12
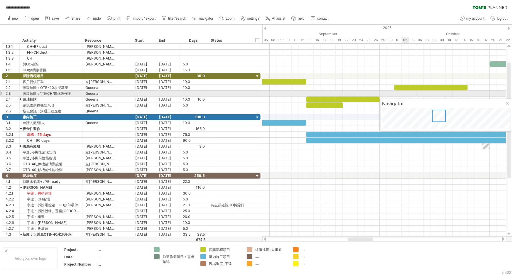
click at [402, 94] on div at bounding box center [384, 94] width 244 height 6
click at [400, 94] on div at bounding box center [384, 94] width 244 height 6
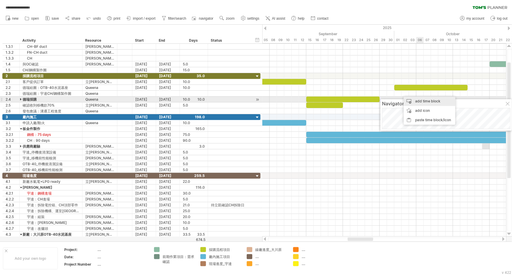
click at [436, 101] on div "add time block" at bounding box center [429, 100] width 52 height 9
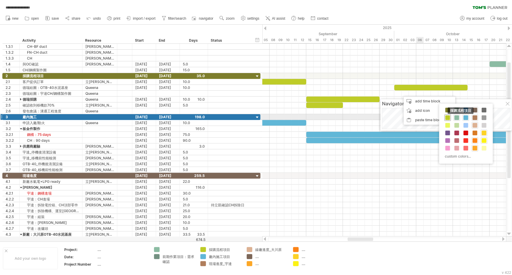
click at [448, 118] on span at bounding box center [447, 117] width 5 height 5
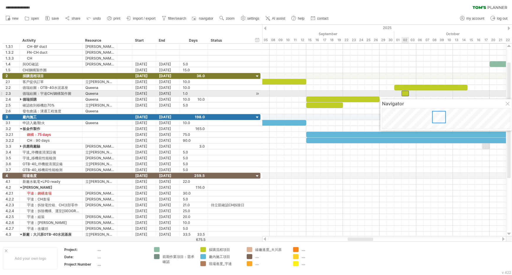
click at [406, 94] on div at bounding box center [404, 94] width 7 height 6
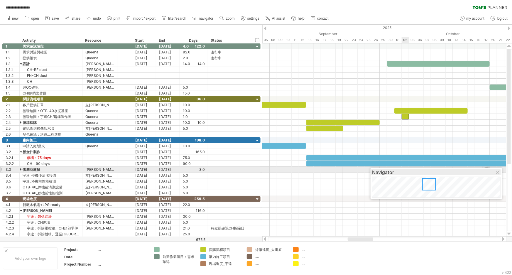
drag, startPoint x: 459, startPoint y: 109, endPoint x: 441, endPoint y: 204, distance: 96.8
click at [441, 175] on div "Navigator" at bounding box center [436, 172] width 128 height 6
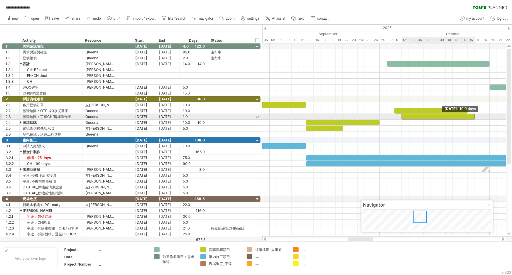
drag, startPoint x: 407, startPoint y: 116, endPoint x: 475, endPoint y: 116, distance: 67.1
click at [475, 116] on span at bounding box center [474, 117] width 2 height 6
drag, startPoint x: 451, startPoint y: 116, endPoint x: 444, endPoint y: 116, distance: 6.7
click at [444, 116] on div at bounding box center [430, 117] width 73 height 6
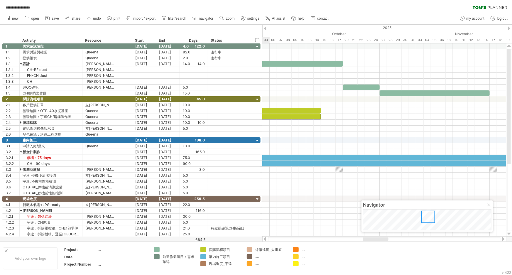
drag, startPoint x: 361, startPoint y: 240, endPoint x: 379, endPoint y: 240, distance: 18.2
click at [379, 240] on div at bounding box center [376, 239] width 26 height 4
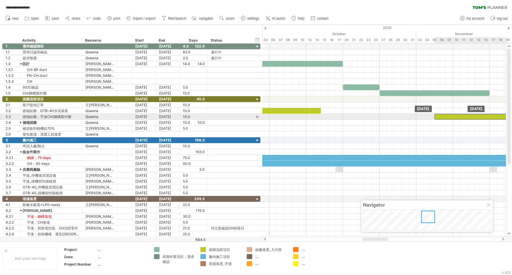
drag, startPoint x: 303, startPoint y: 117, endPoint x: 490, endPoint y: 116, distance: 186.7
click at [490, 116] on div at bounding box center [470, 117] width 73 height 6
drag, startPoint x: 446, startPoint y: 116, endPoint x: 500, endPoint y: 116, distance: 53.6
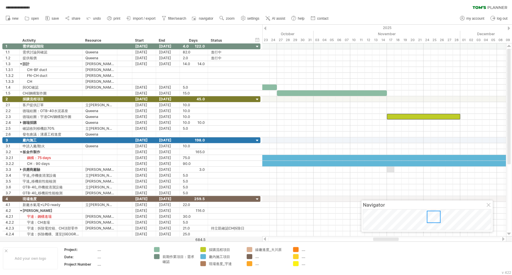
drag, startPoint x: 373, startPoint y: 239, endPoint x: 388, endPoint y: 240, distance: 14.7
click at [387, 242] on div "**********" at bounding box center [256, 137] width 512 height 275
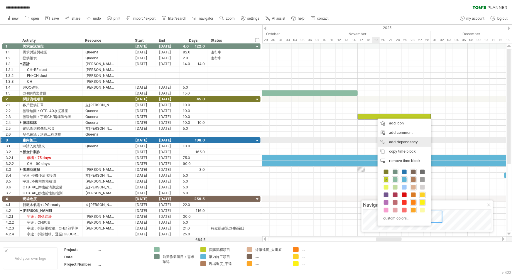
click at [410, 142] on div "add dependency You can use dependencies when you require tasks to be done in a …" at bounding box center [404, 141] width 54 height 9
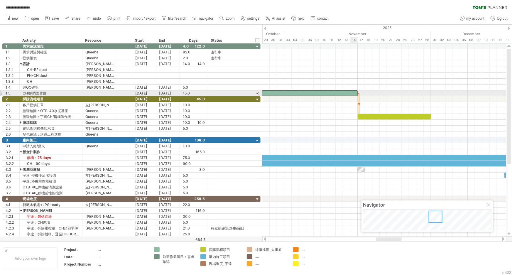
click at [354, 92] on div at bounding box center [302, 93] width 110 height 6
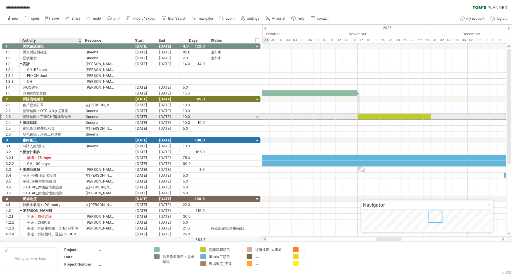
click at [59, 116] on div "德瑞給圖：宇達CH/鋼構製作圖" at bounding box center [51, 117] width 57 height 6
type input "**********"
click at [130, 117] on div at bounding box center [131, 117] width 3 height 6
click at [145, 116] on div "[DATE]" at bounding box center [144, 117] width 24 height 6
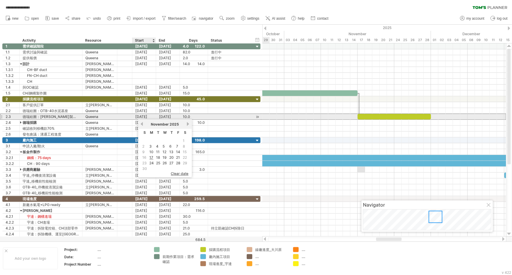
click at [145, 116] on div "[DATE]" at bounding box center [144, 117] width 24 height 6
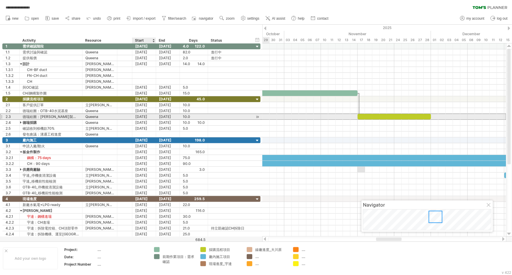
click at [145, 116] on div "[DATE]" at bounding box center [144, 117] width 24 height 6
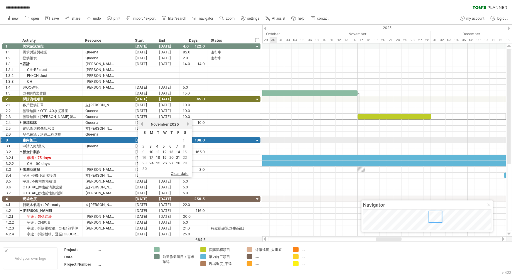
click at [274, 140] on div at bounding box center [384, 140] width 244 height 6
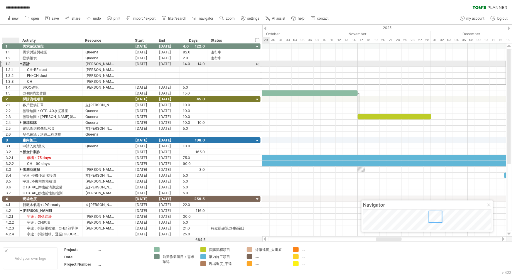
click at [23, 63] on div "設計" at bounding box center [51, 64] width 57 height 6
click at [22, 63] on div at bounding box center [21, 64] width 3 height 6
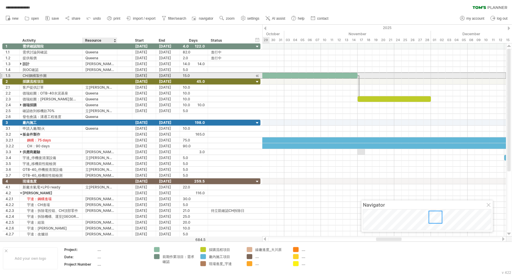
click at [90, 75] on div at bounding box center [99, 76] width 29 height 6
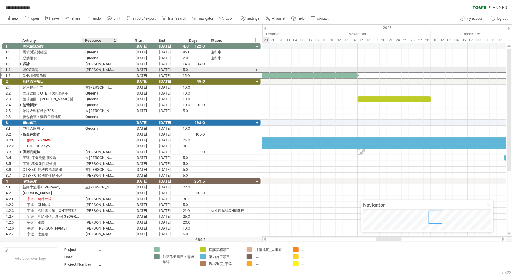
click at [105, 71] on div "[PERSON_NAME]" at bounding box center [99, 70] width 29 height 6
click at [102, 78] on div at bounding box center [99, 76] width 29 height 6
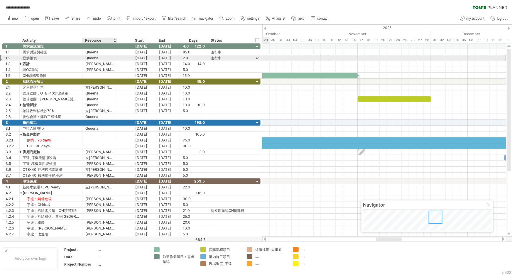
click at [109, 60] on div "Queena" at bounding box center [99, 58] width 29 height 6
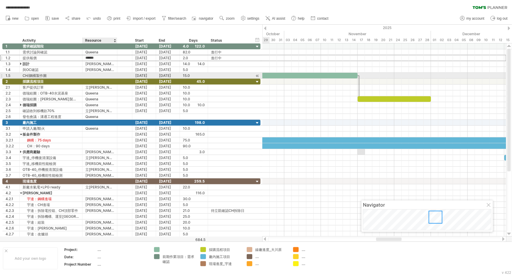
click at [93, 74] on div at bounding box center [99, 76] width 29 height 6
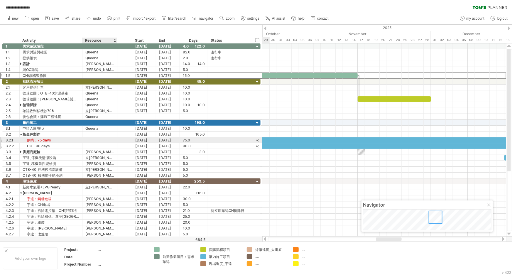
click at [104, 143] on div at bounding box center [99, 146] width 29 height 6
click at [106, 140] on div at bounding box center [99, 140] width 29 height 6
click at [106, 143] on div at bounding box center [99, 146] width 29 height 6
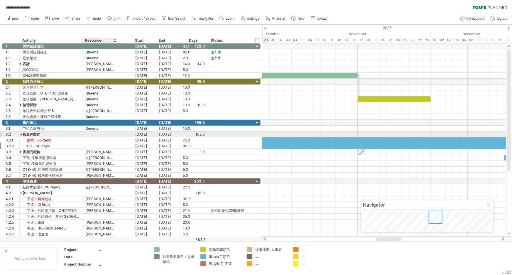
click at [109, 132] on div at bounding box center [99, 134] width 29 height 6
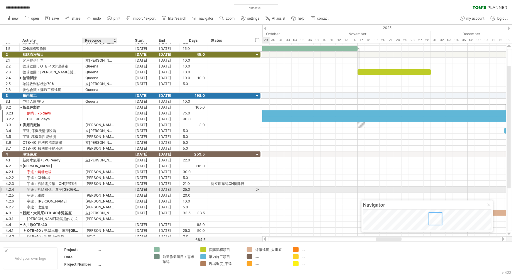
click at [99, 189] on div at bounding box center [99, 189] width 29 height 6
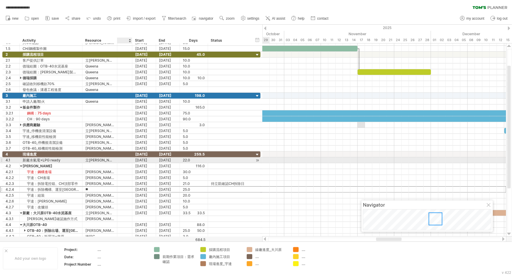
type input "*"
type input "***"
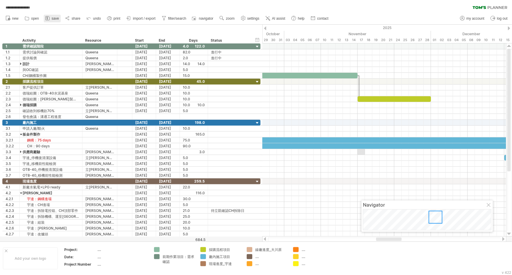
click at [53, 17] on span "save" at bounding box center [55, 18] width 7 height 4
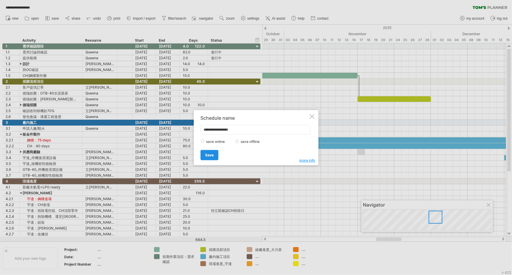
click at [211, 154] on span "Save" at bounding box center [209, 155] width 9 height 4
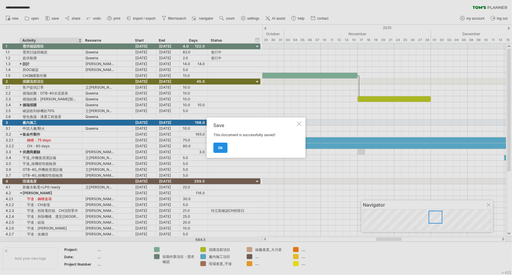
click at [225, 149] on link "ok" at bounding box center [220, 147] width 14 height 10
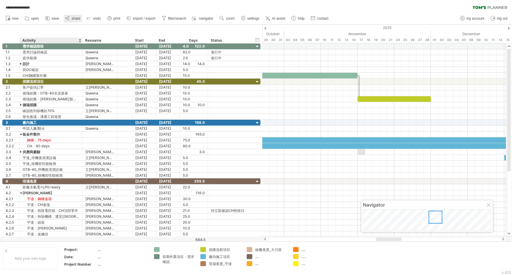
click at [71, 21] on link "share" at bounding box center [73, 19] width 18 height 8
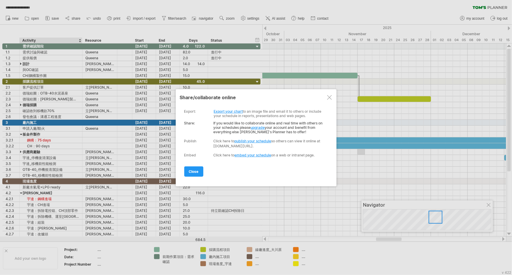
click at [330, 97] on div at bounding box center [329, 97] width 5 height 5
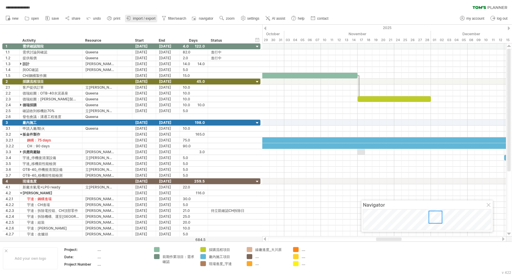
click at [143, 21] on link "import / export" at bounding box center [141, 19] width 32 height 8
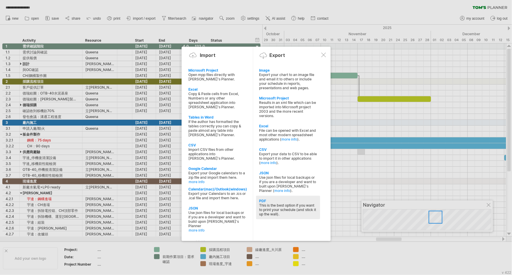
click at [271, 203] on div "This is the best option if you want to print your schedule (and stick it up the…" at bounding box center [288, 209] width 58 height 13
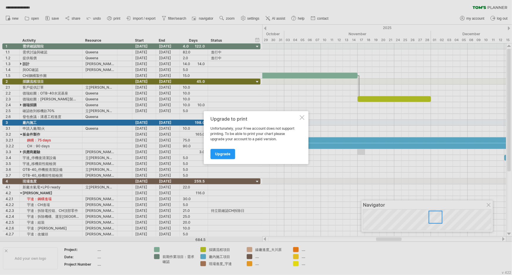
click at [302, 116] on div at bounding box center [301, 117] width 5 height 5
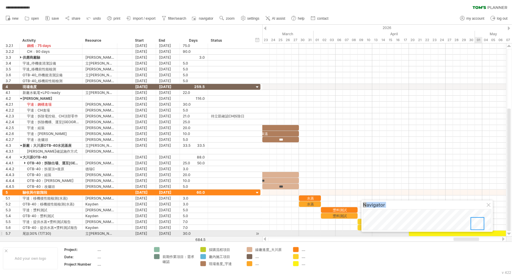
drag, startPoint x: 434, startPoint y: 225, endPoint x: 476, endPoint y: 232, distance: 42.5
click at [476, 232] on body "**********" at bounding box center [256, 138] width 512 height 276
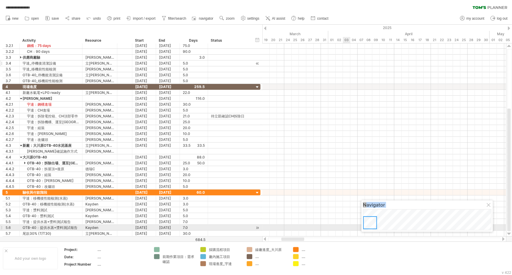
drag, startPoint x: 474, startPoint y: 226, endPoint x: 182, endPoint y: 158, distance: 300.0
click at [281, 210] on body "**********" at bounding box center [256, 138] width 512 height 276
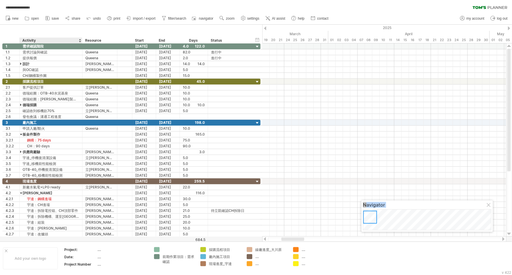
click at [52, 29] on div "hide start/end/duration show start/end/duration ******** Activity ******** Reso…" at bounding box center [131, 34] width 262 height 19
click at [52, 15] on link "save" at bounding box center [52, 19] width 17 height 8
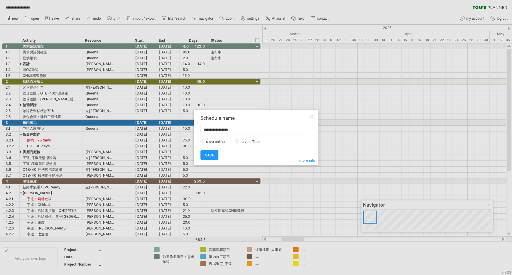
drag, startPoint x: 257, startPoint y: 128, endPoint x: 253, endPoint y: 129, distance: 3.6
click at [257, 128] on input "**********" at bounding box center [255, 129] width 110 height 9
click at [206, 156] on span "Save" at bounding box center [209, 155] width 9 height 4
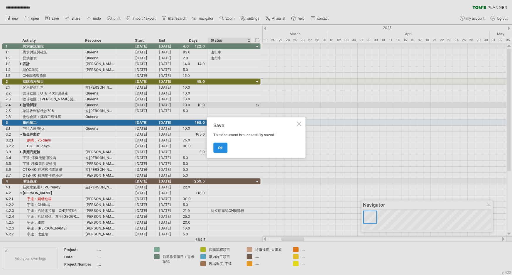
click at [219, 147] on span "ok" at bounding box center [220, 147] width 5 height 4
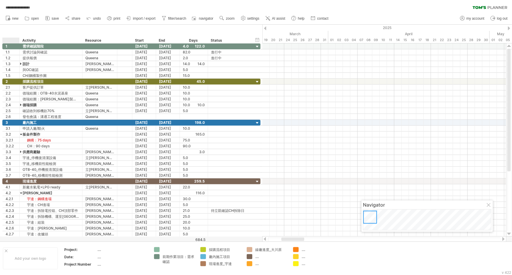
click at [9, 41] on div at bounding box center [12, 41] width 14 height 6
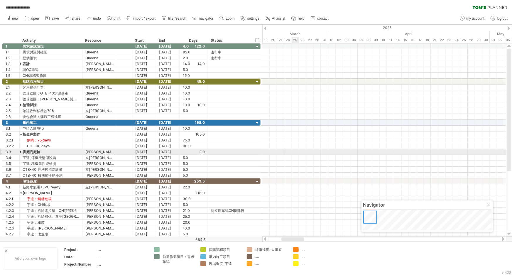
click at [375, 139] on div at bounding box center [384, 140] width 244 height 6
